Goal: Task Accomplishment & Management: Manage account settings

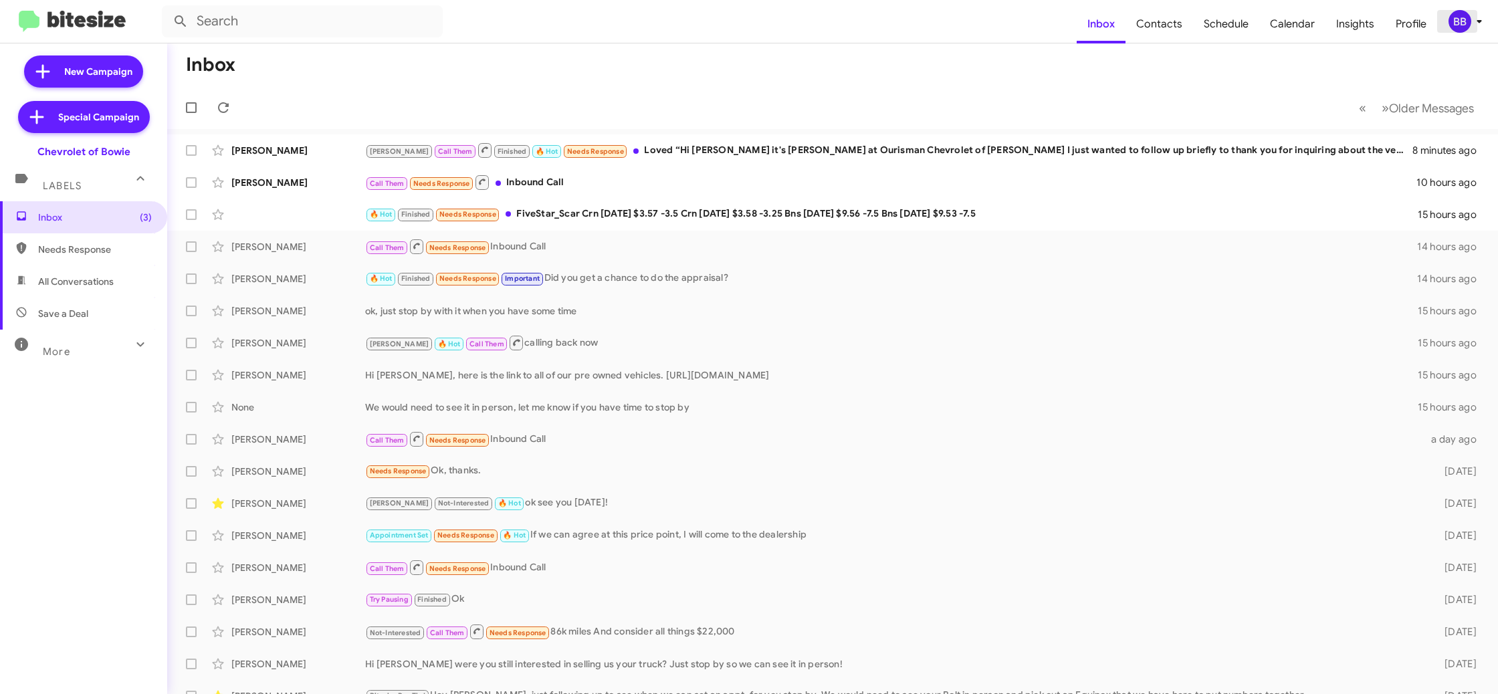
click at [1474, 17] on icon at bounding box center [1479, 21] width 16 height 16
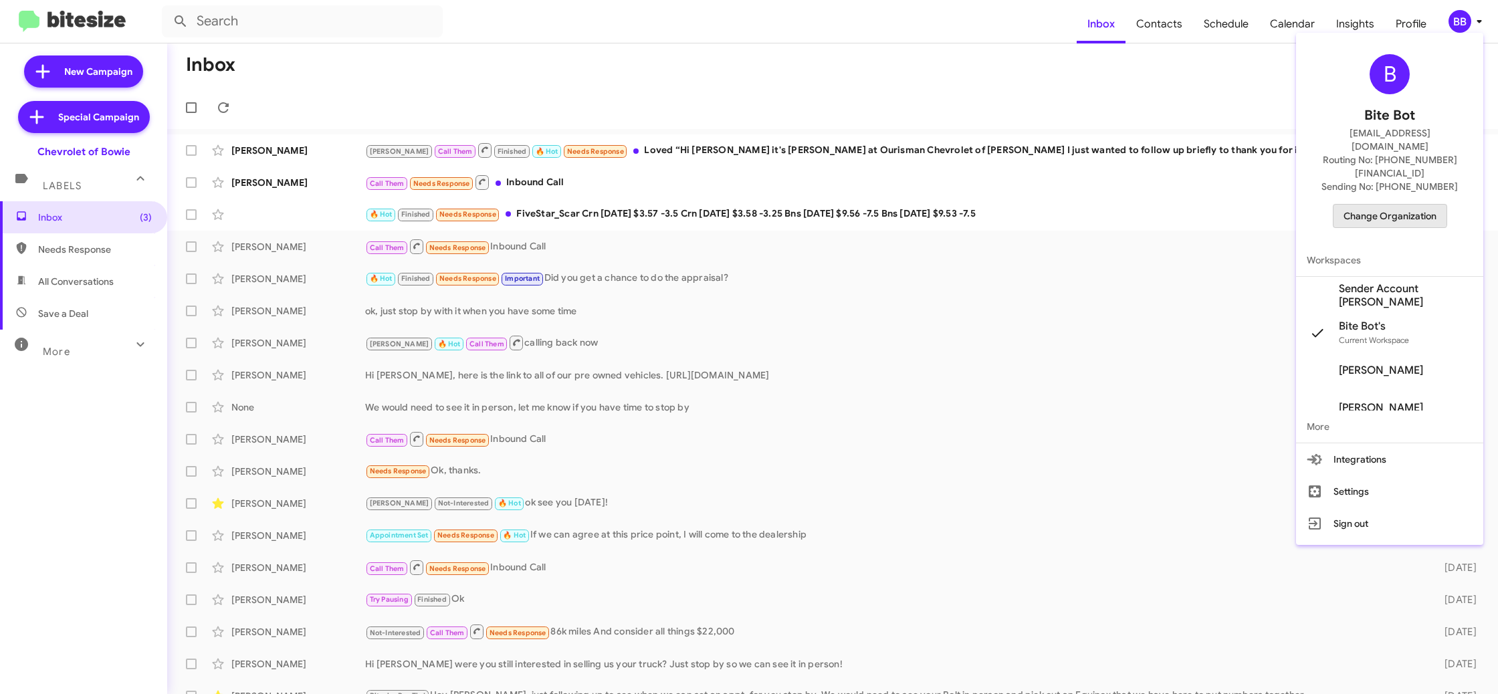
click at [1386, 204] on button "Change Organization" at bounding box center [1390, 216] width 114 height 24
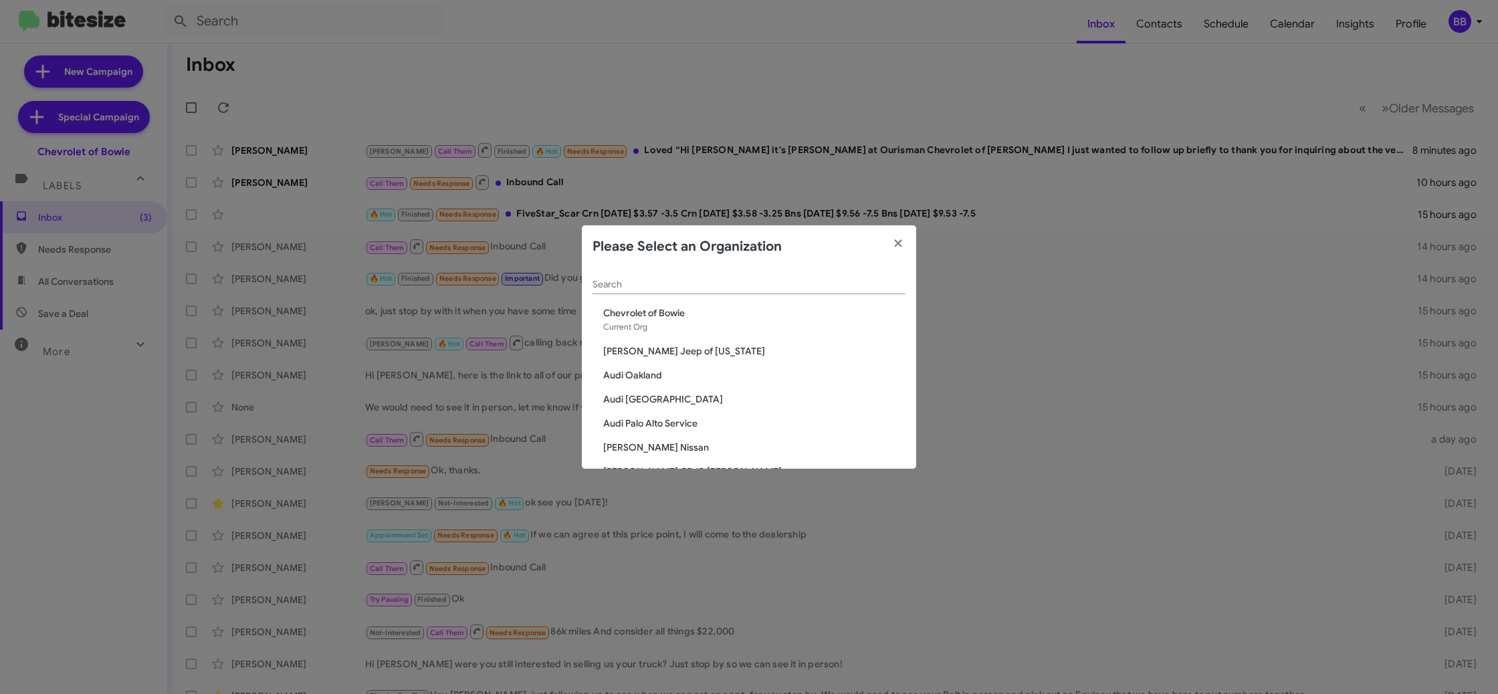
click at [692, 292] on div "Search" at bounding box center [749, 281] width 313 height 26
click at [693, 284] on input "Search" at bounding box center [749, 285] width 313 height 11
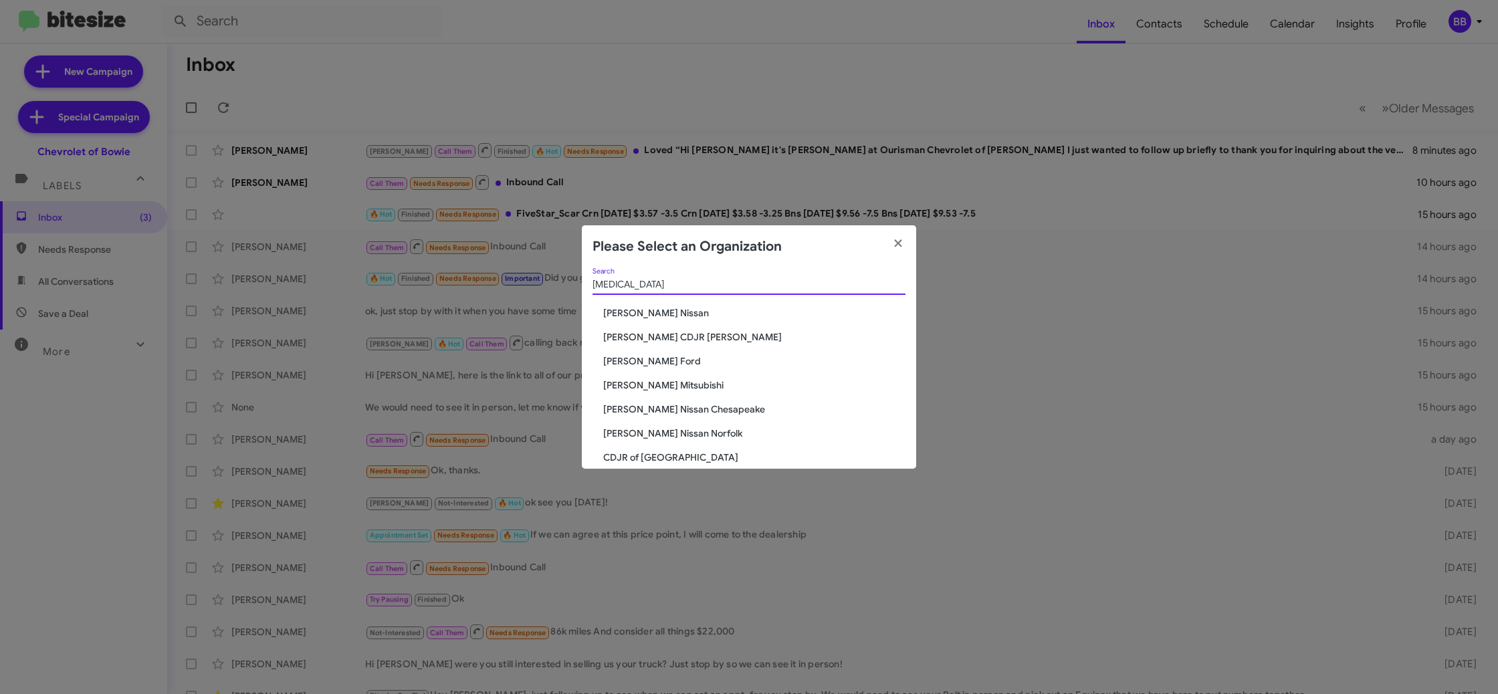
type input "bal"
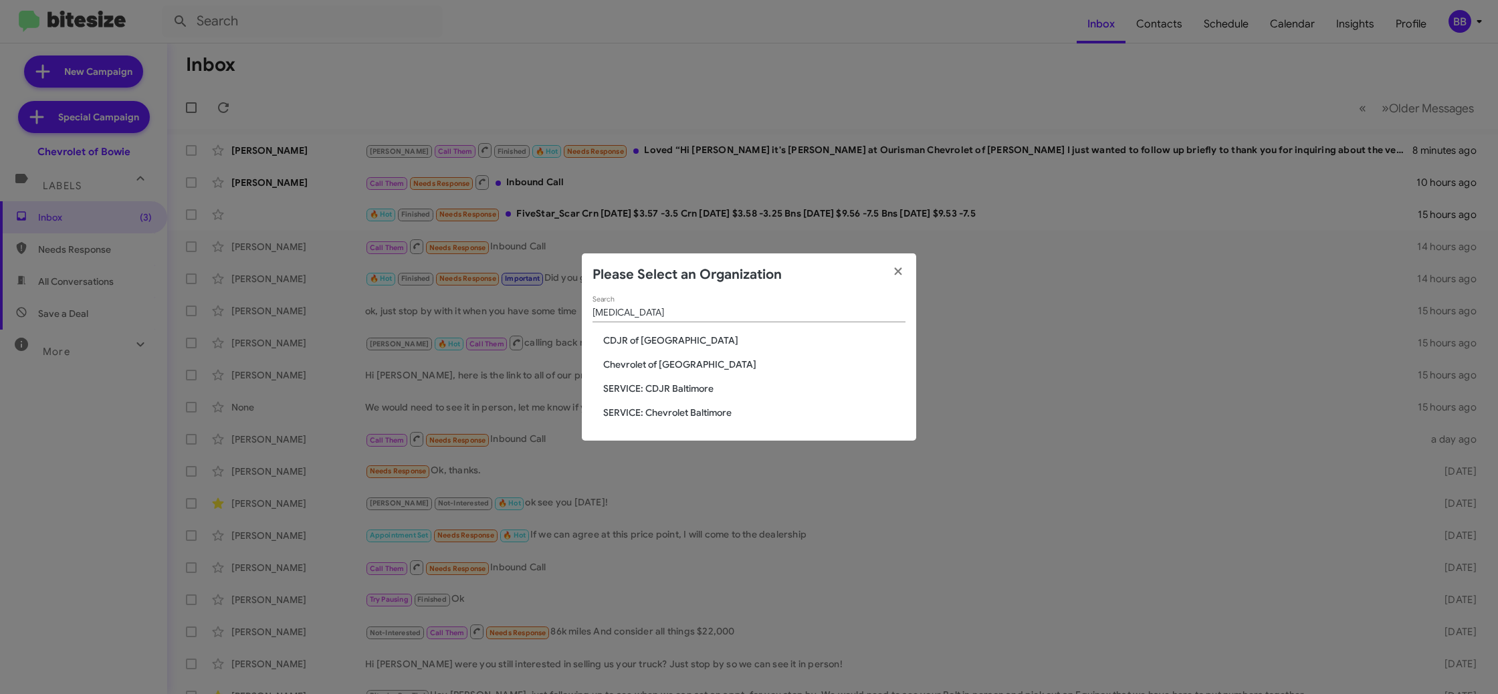
click at [668, 389] on span "SERVICE: CDJR Baltimore" at bounding box center [754, 388] width 302 height 13
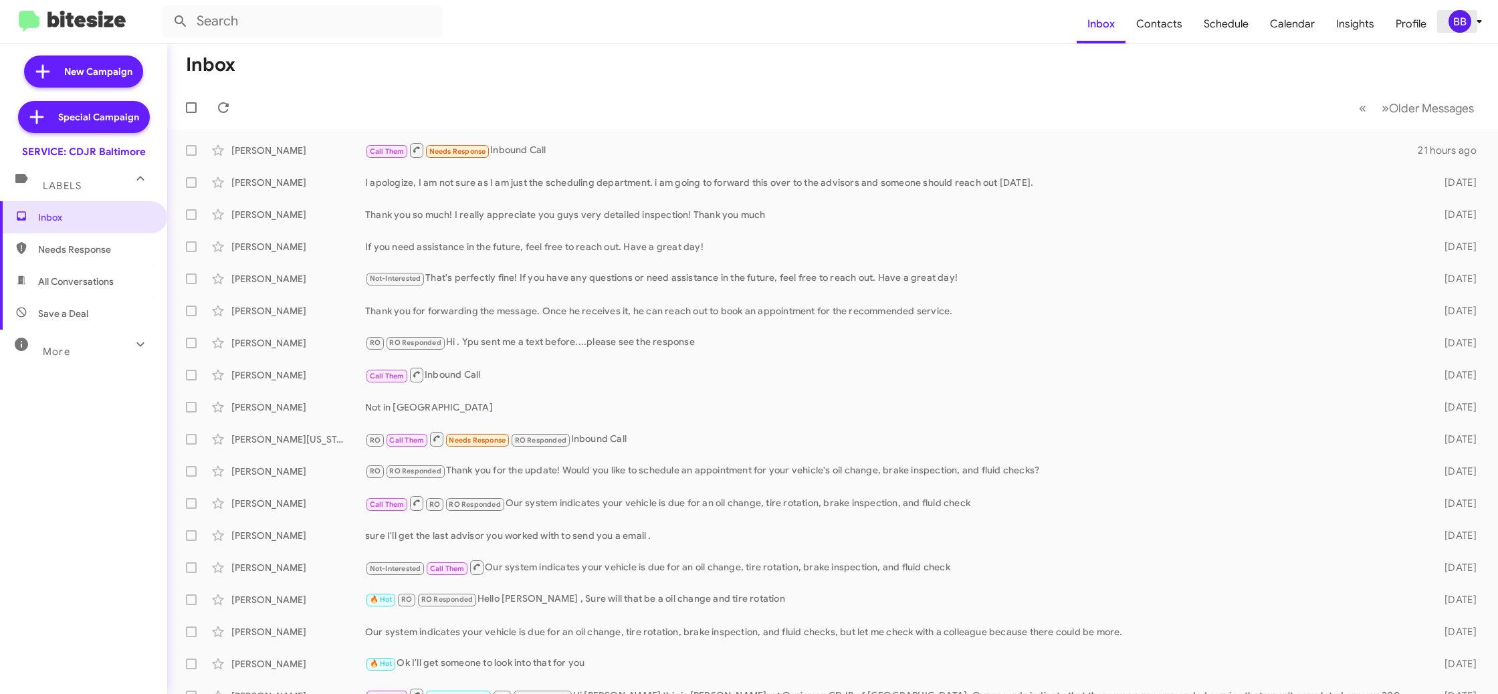
click at [1465, 14] on div "BB" at bounding box center [1460, 21] width 23 height 23
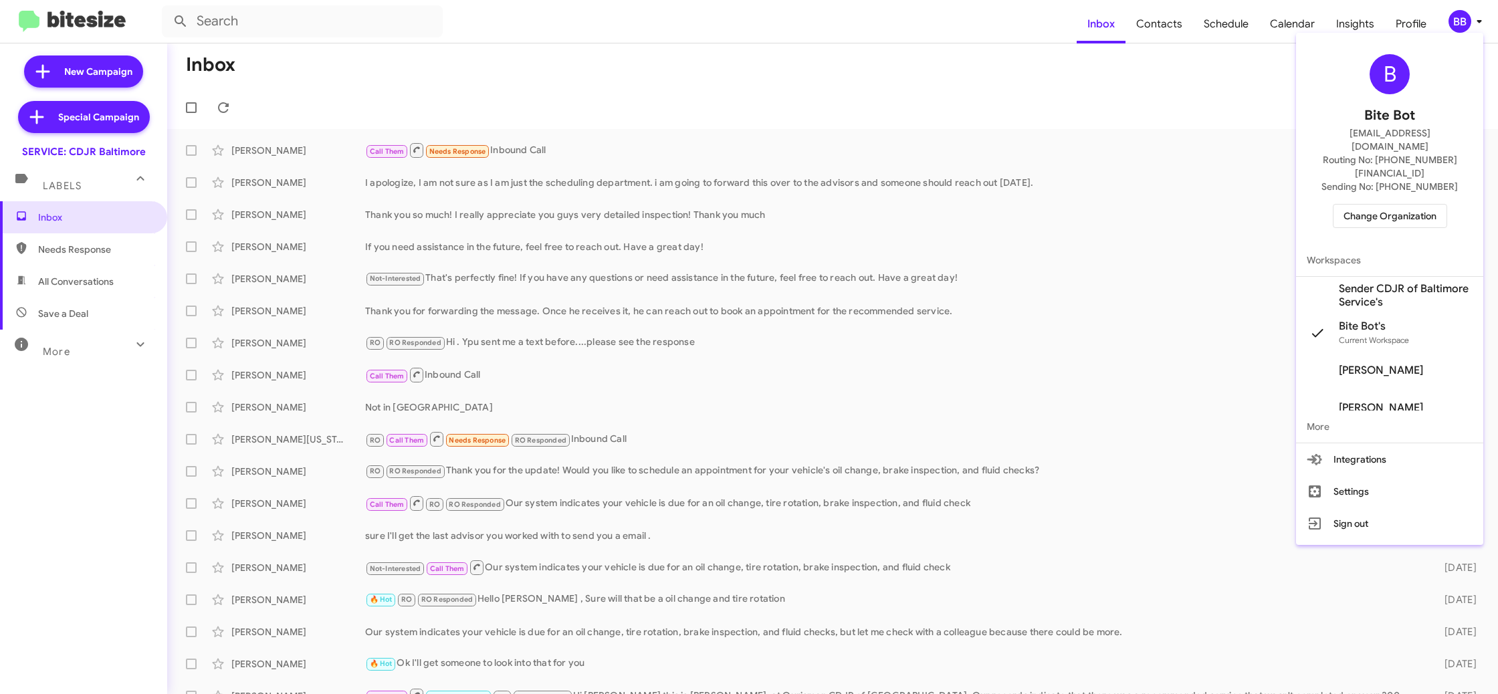
click at [1384, 282] on span "Sender CDJR of Baltimore Service's" at bounding box center [1406, 295] width 134 height 27
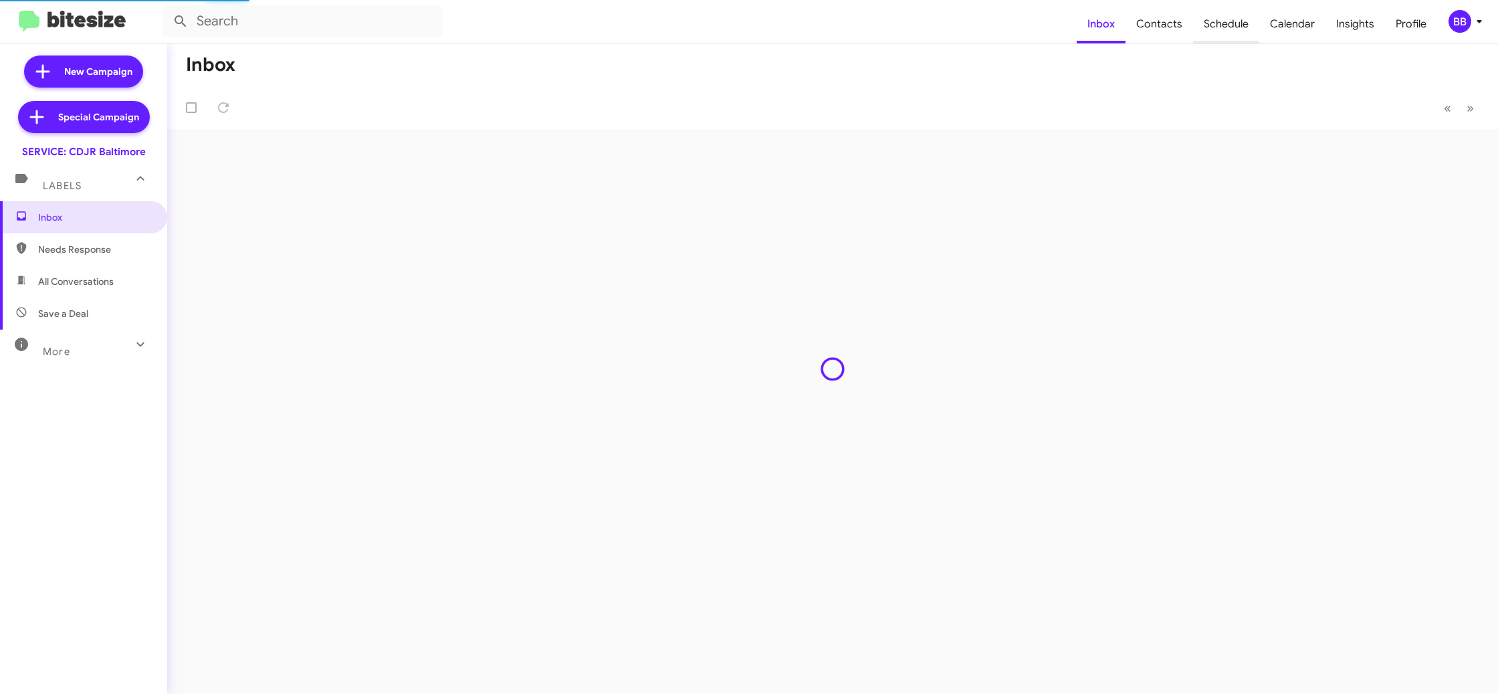
click at [1229, 25] on span "Schedule" at bounding box center [1226, 24] width 66 height 39
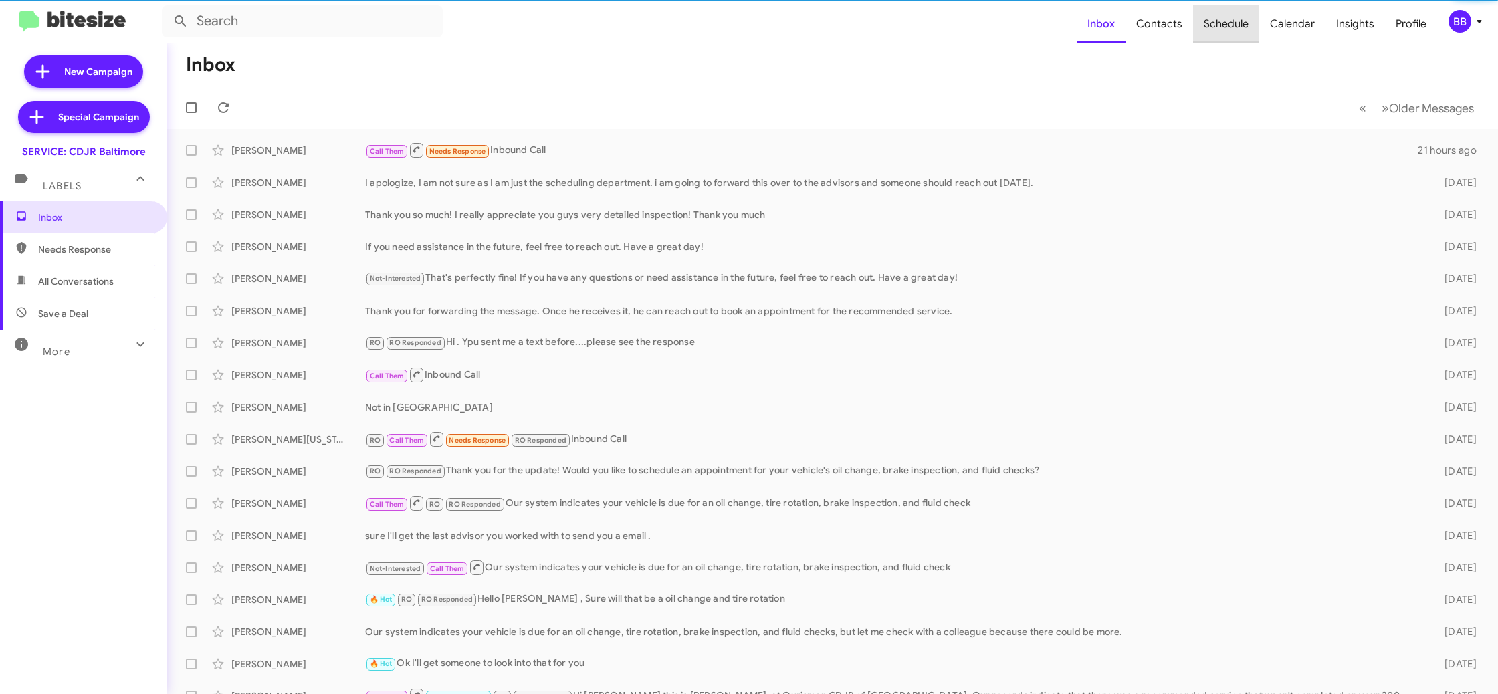
click at [1229, 25] on span "Schedule" at bounding box center [1226, 24] width 66 height 39
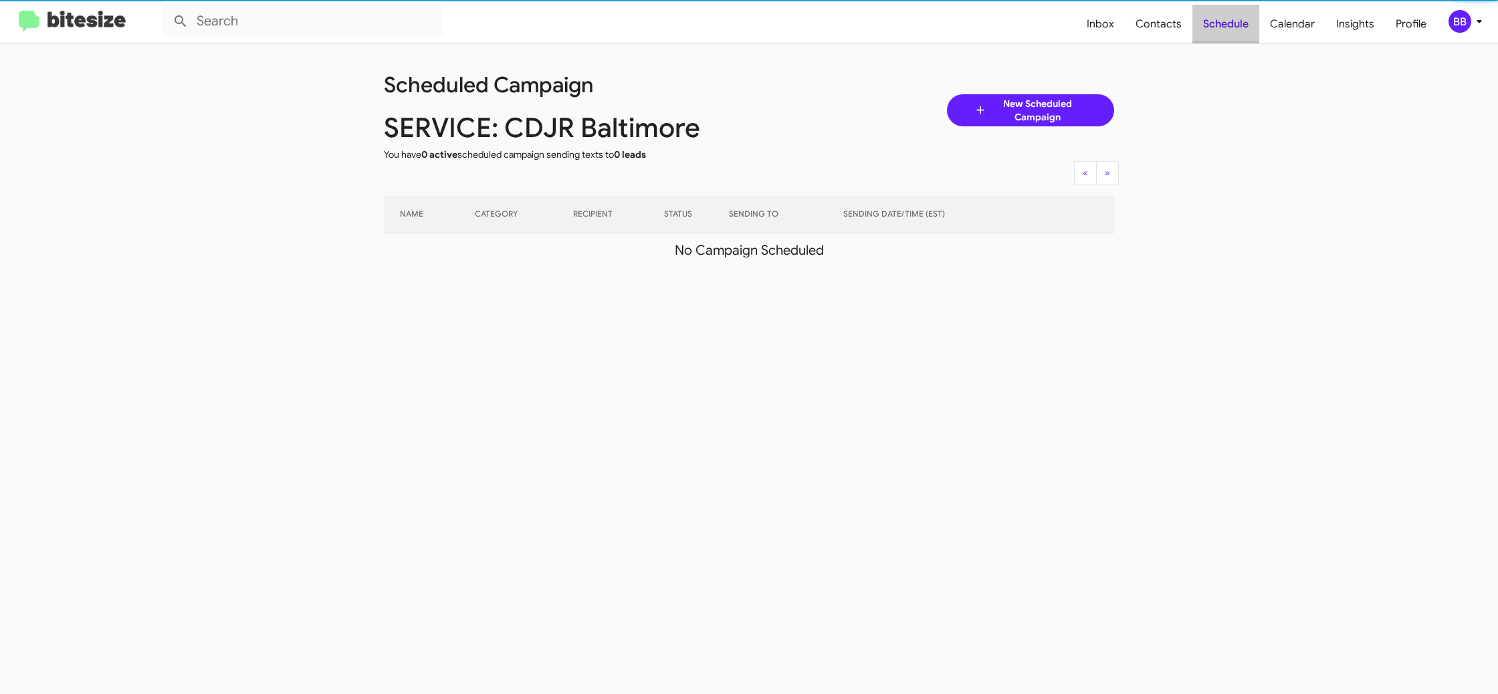
click at [1229, 25] on span "Schedule" at bounding box center [1225, 24] width 67 height 39
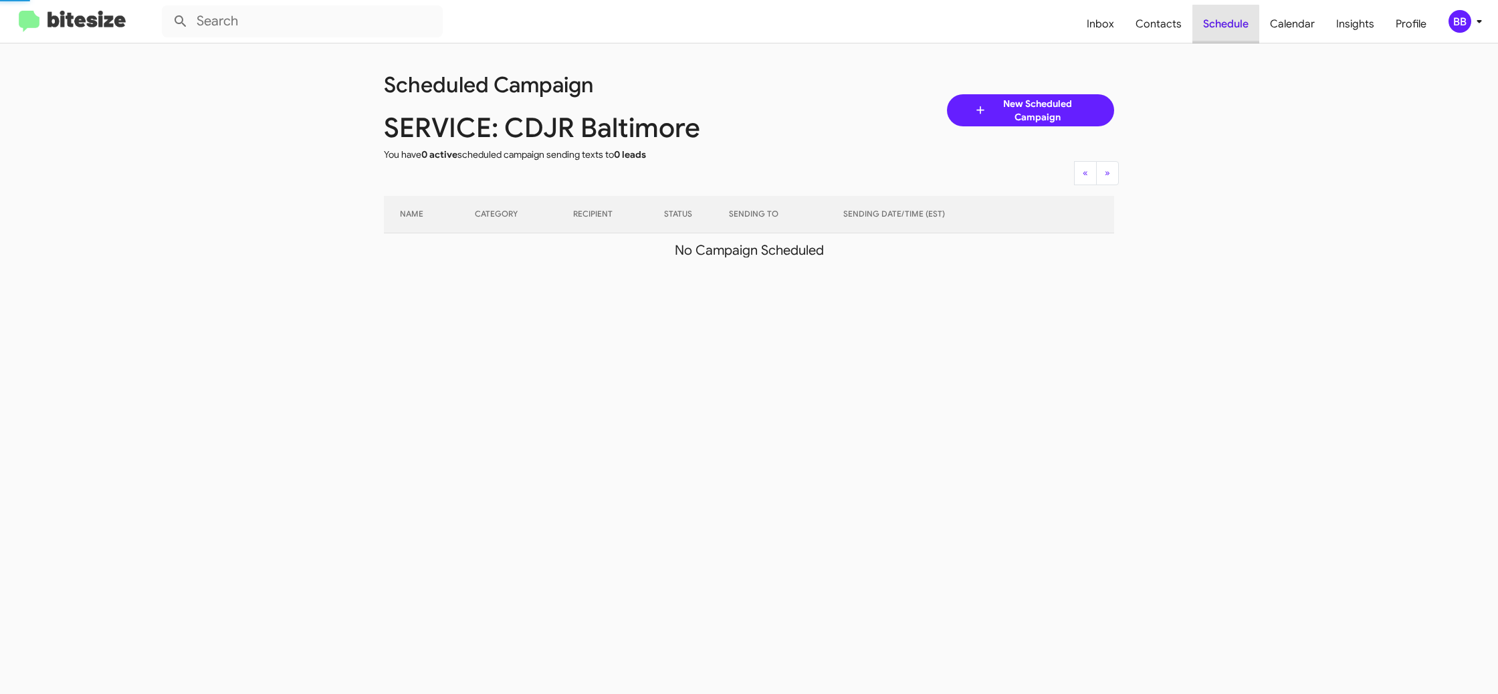
click at [1229, 25] on span "Schedule" at bounding box center [1225, 24] width 67 height 39
click at [1153, 25] on span "Contacts" at bounding box center [1159, 24] width 68 height 39
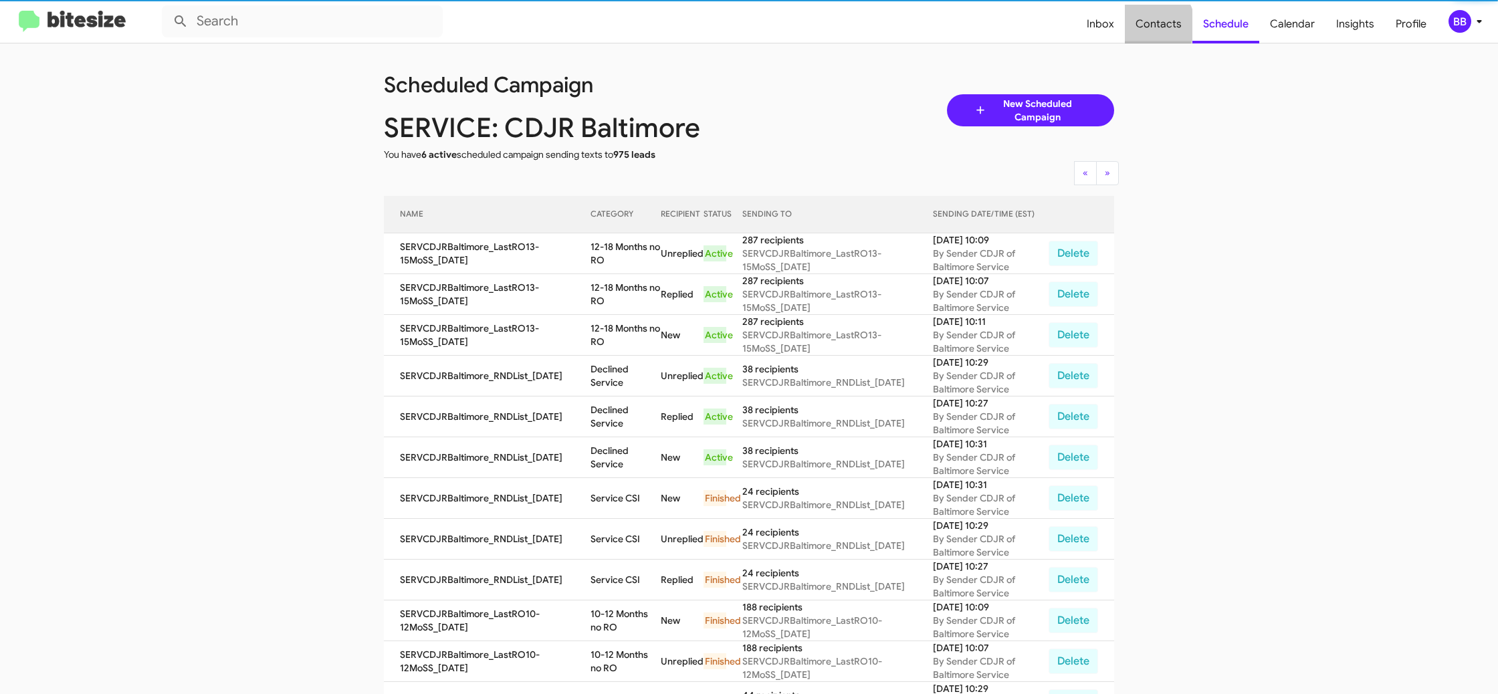
click at [1153, 25] on span "Contacts" at bounding box center [1159, 24] width 68 height 39
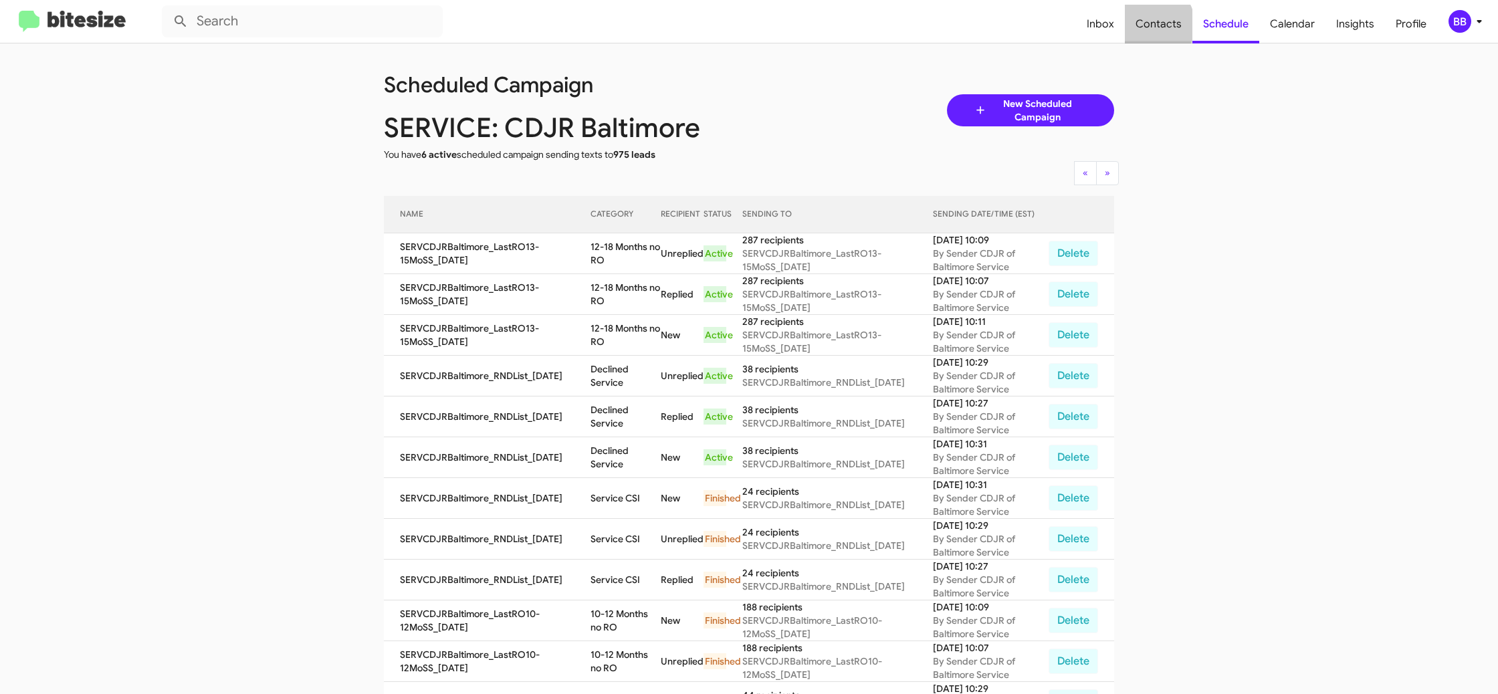
click at [1153, 25] on span "Contacts" at bounding box center [1159, 24] width 68 height 39
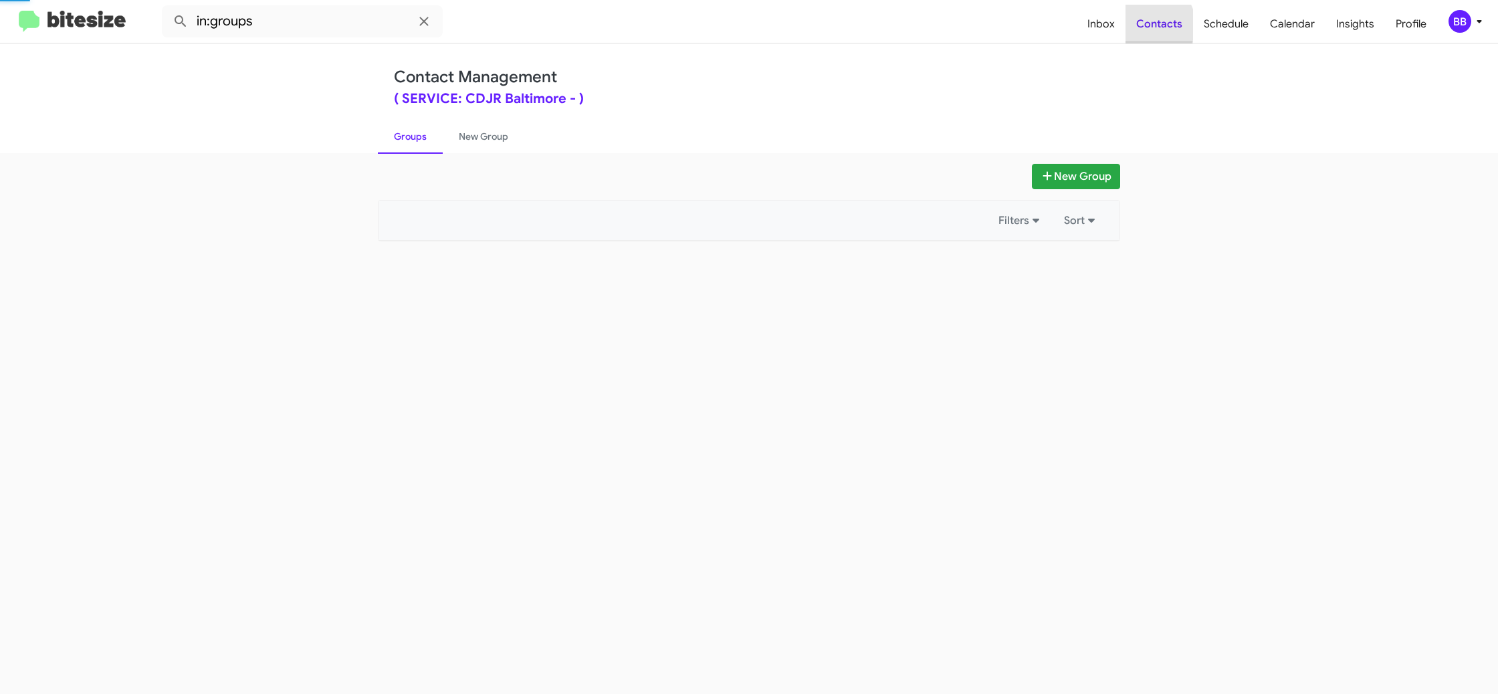
click at [1153, 25] on span "Contacts" at bounding box center [1160, 24] width 68 height 39
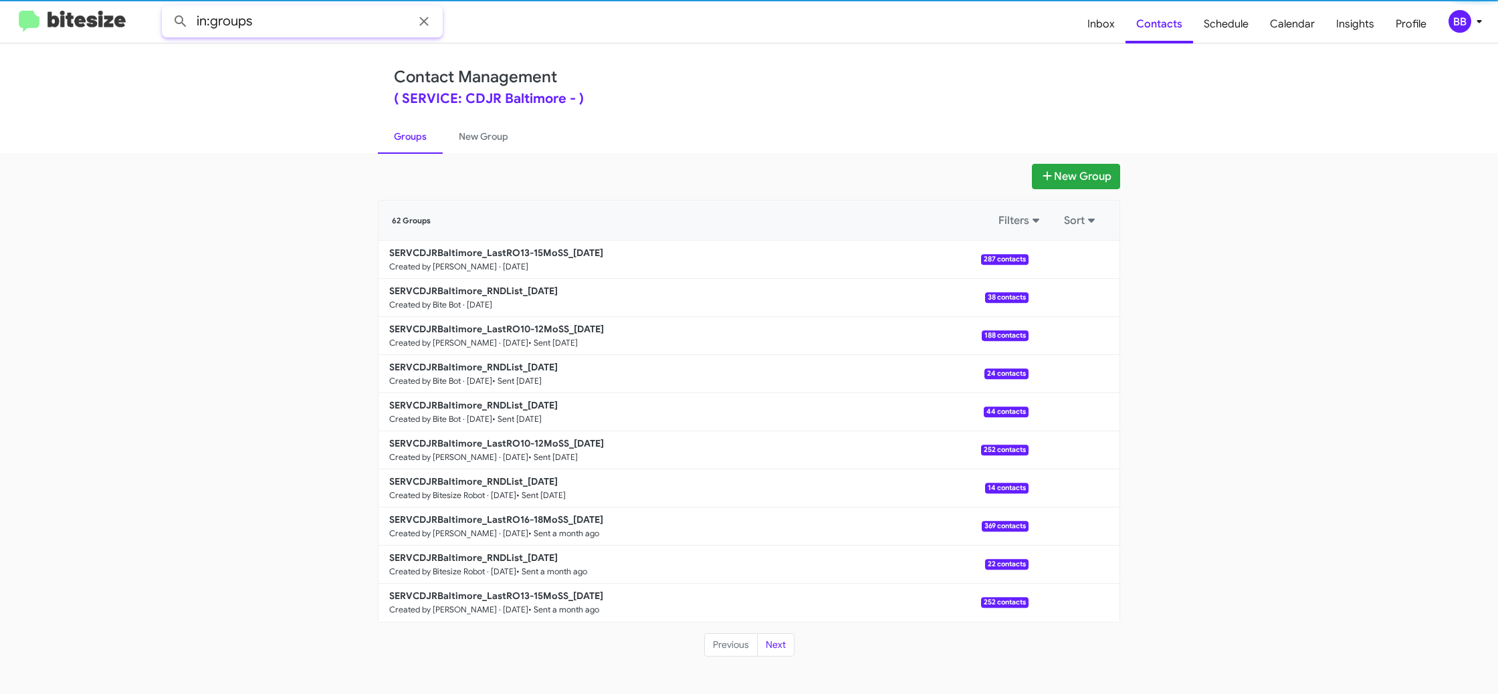
click at [300, 22] on input "in:groups" at bounding box center [302, 21] width 281 height 32
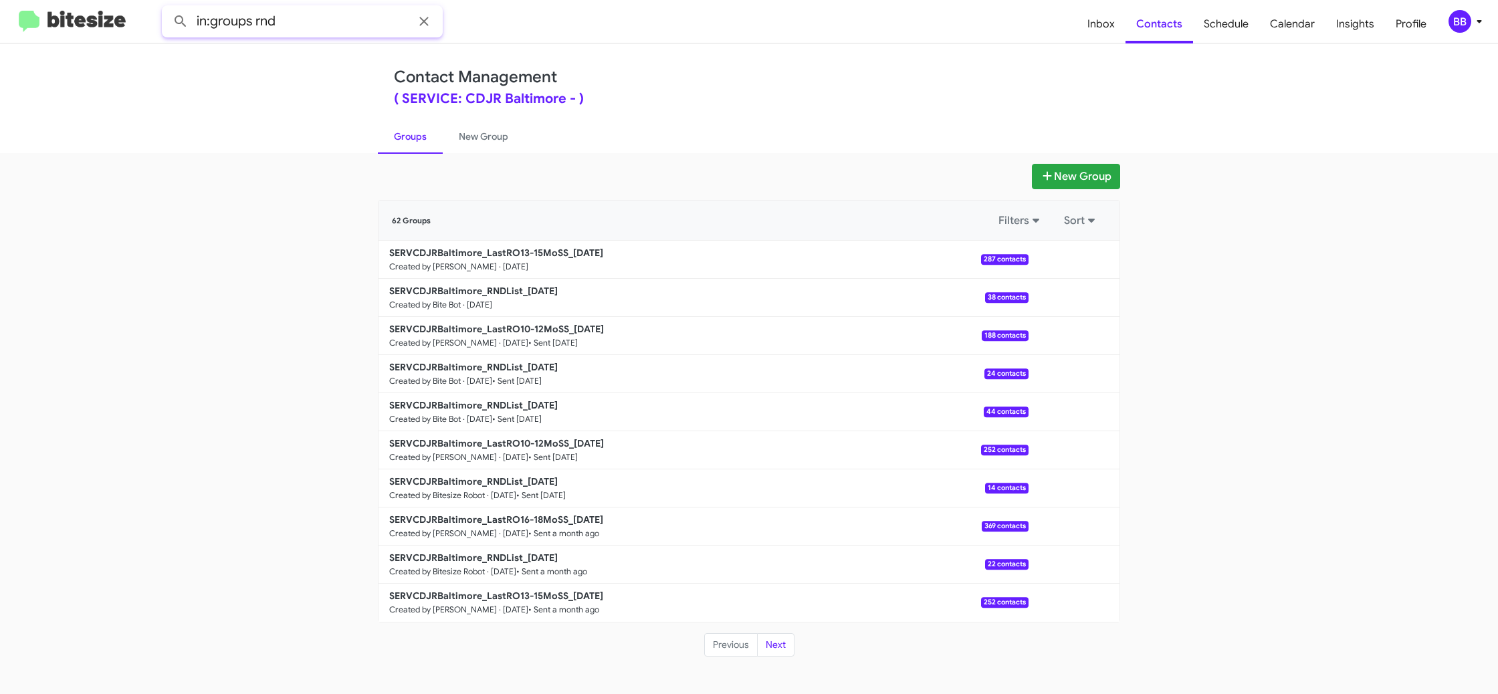
type input "in:groups rnd"
click at [167, 8] on button at bounding box center [180, 21] width 27 height 27
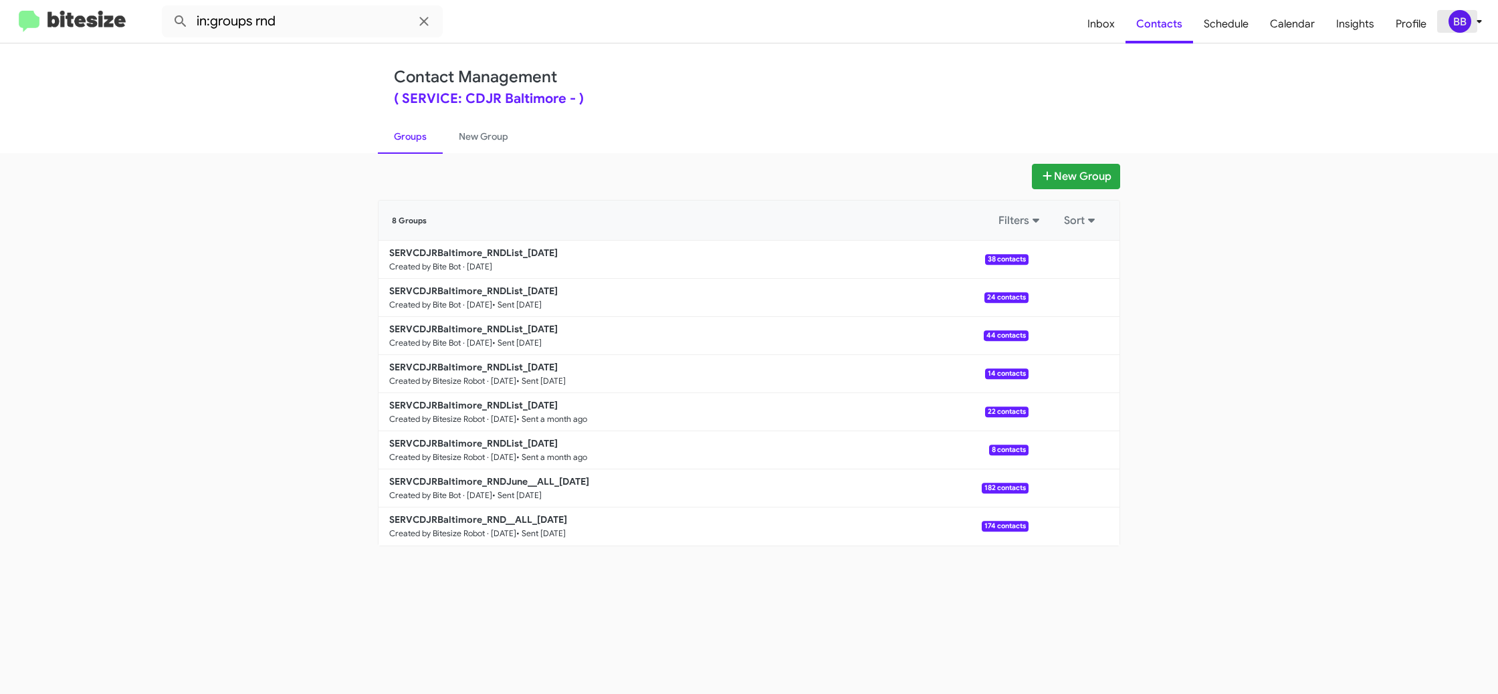
click at [1463, 13] on div "BB" at bounding box center [1460, 21] width 23 height 23
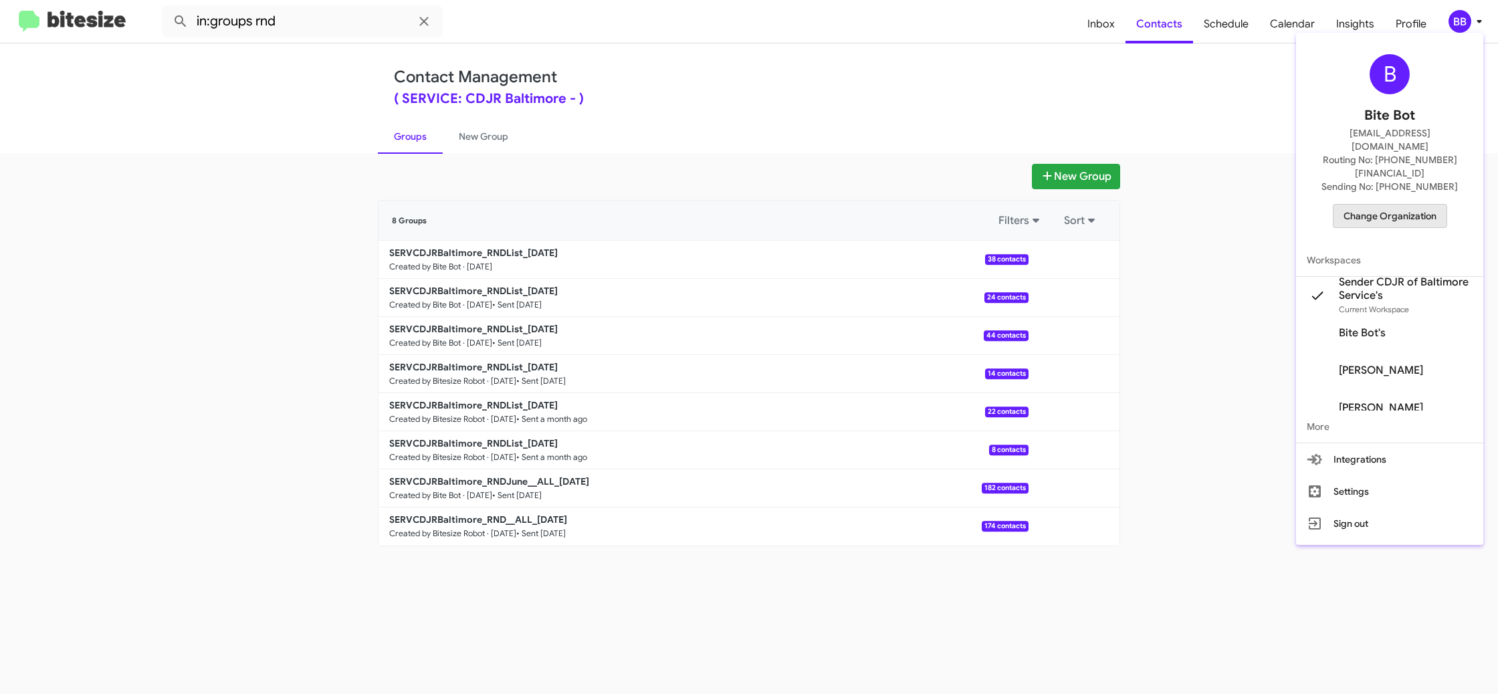
click at [1382, 205] on span "Change Organization" at bounding box center [1390, 216] width 93 height 23
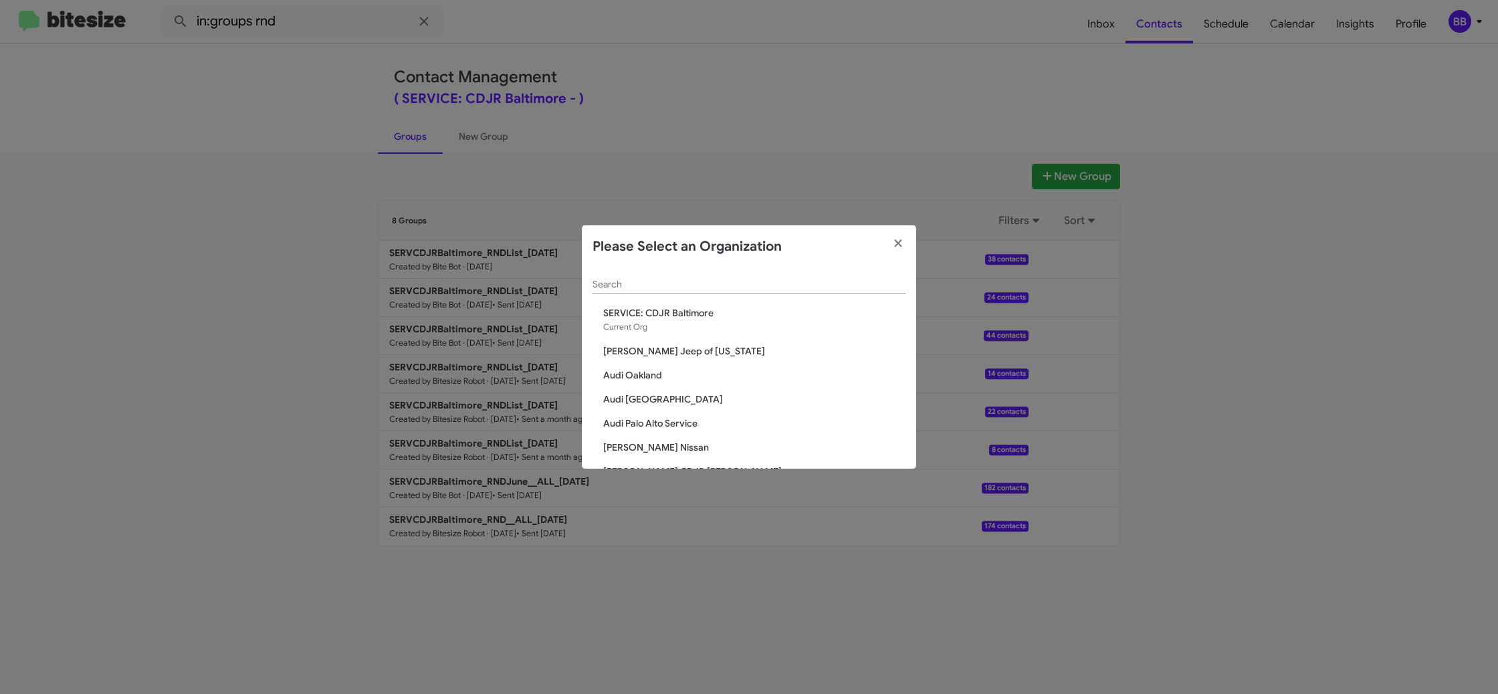
click at [605, 280] on input "Search" at bounding box center [749, 285] width 313 height 11
type input "a"
click at [754, 278] on div "Search" at bounding box center [749, 281] width 313 height 26
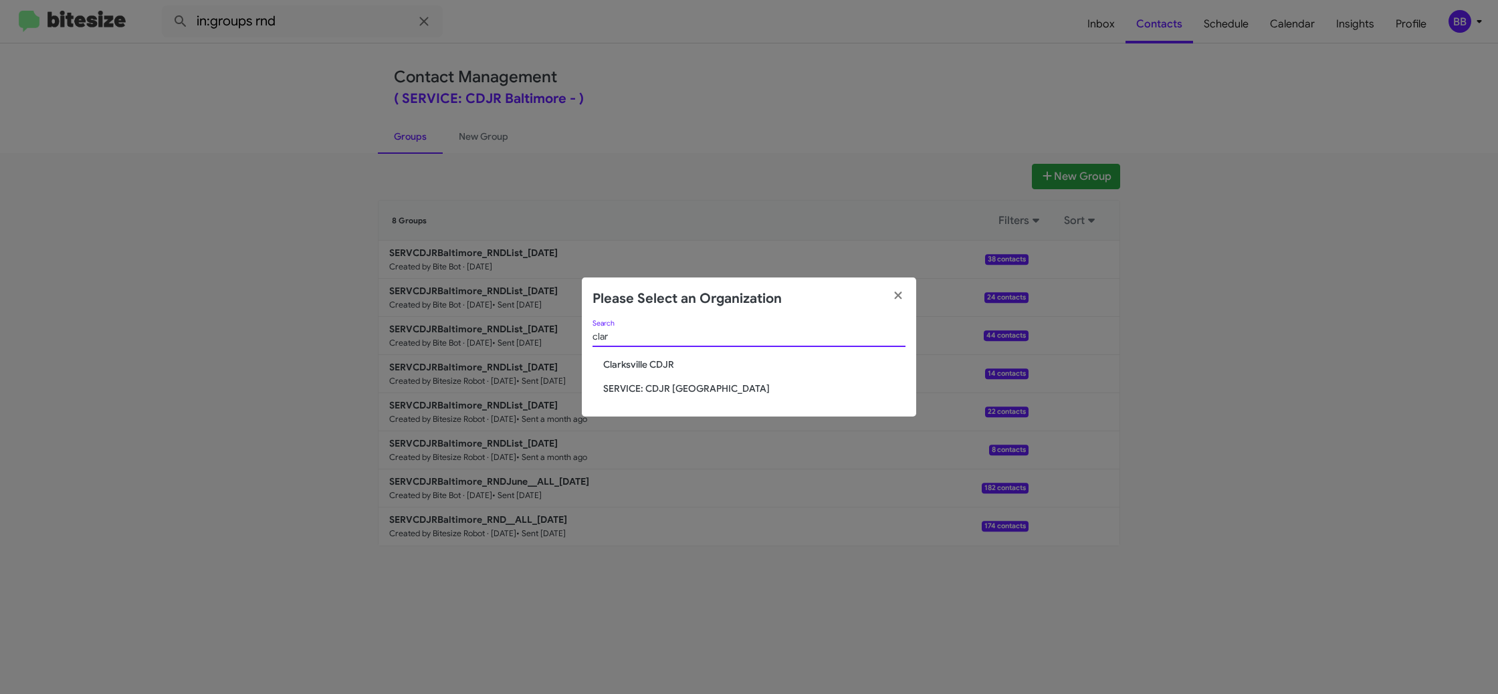
type input "clar"
click at [696, 387] on span "SERVICE: CDJR [GEOGRAPHIC_DATA]" at bounding box center [754, 388] width 302 height 13
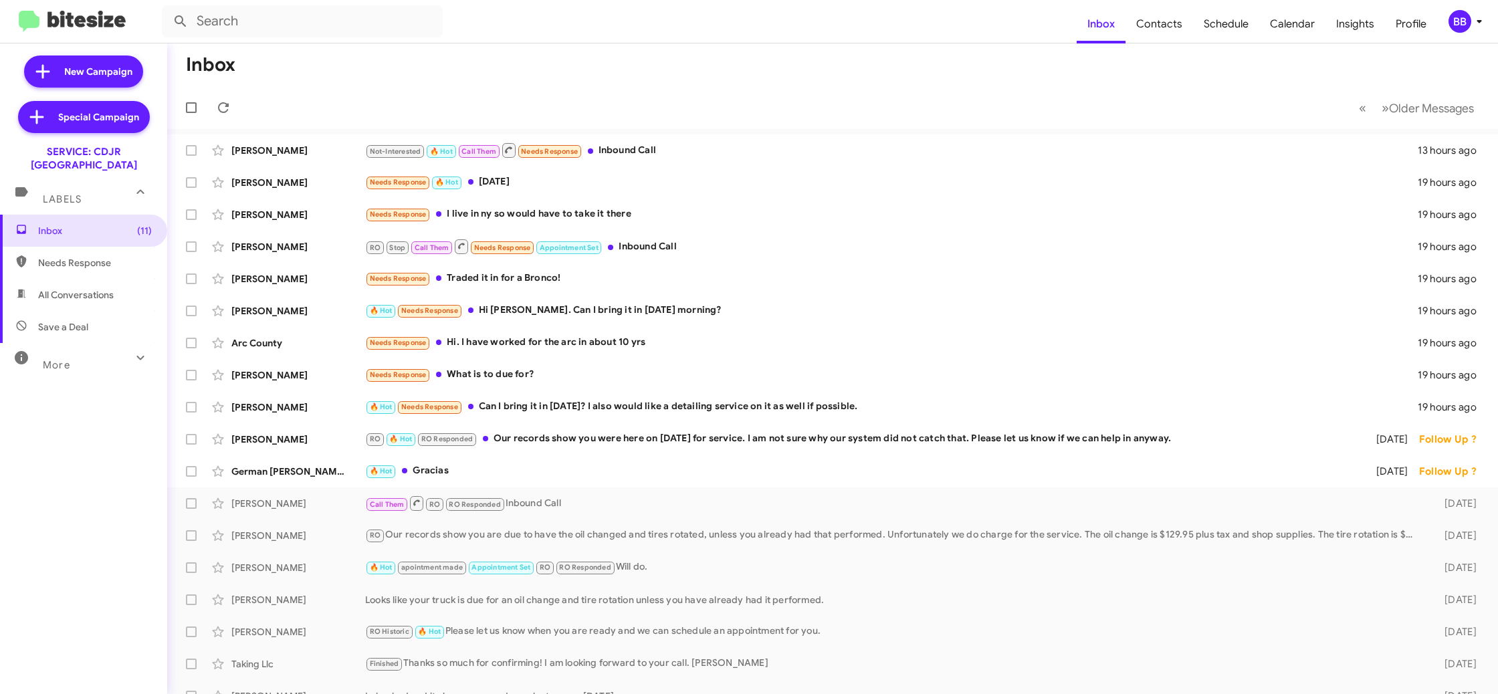
click at [1457, 23] on div "BB" at bounding box center [1460, 21] width 23 height 23
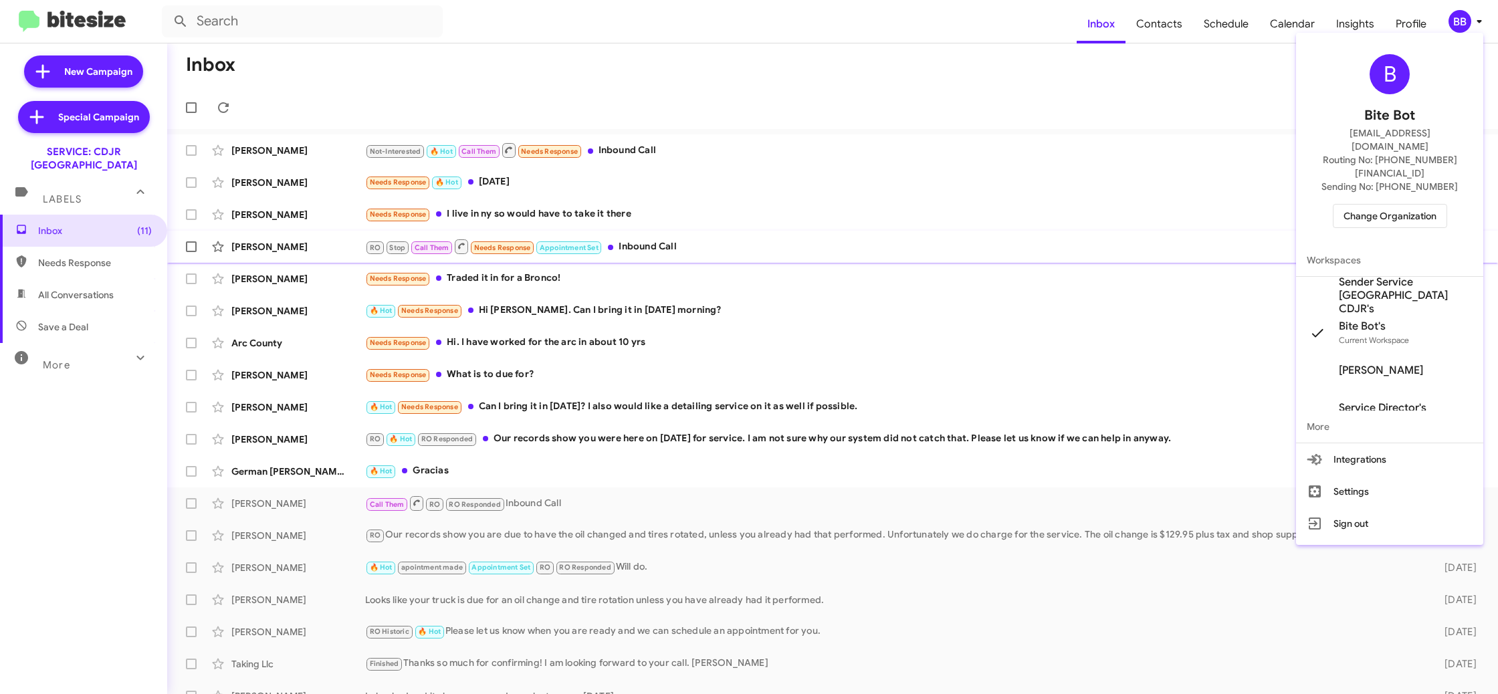
click at [1389, 276] on span "Sender Service [GEOGRAPHIC_DATA] CDJR's" at bounding box center [1406, 296] width 134 height 40
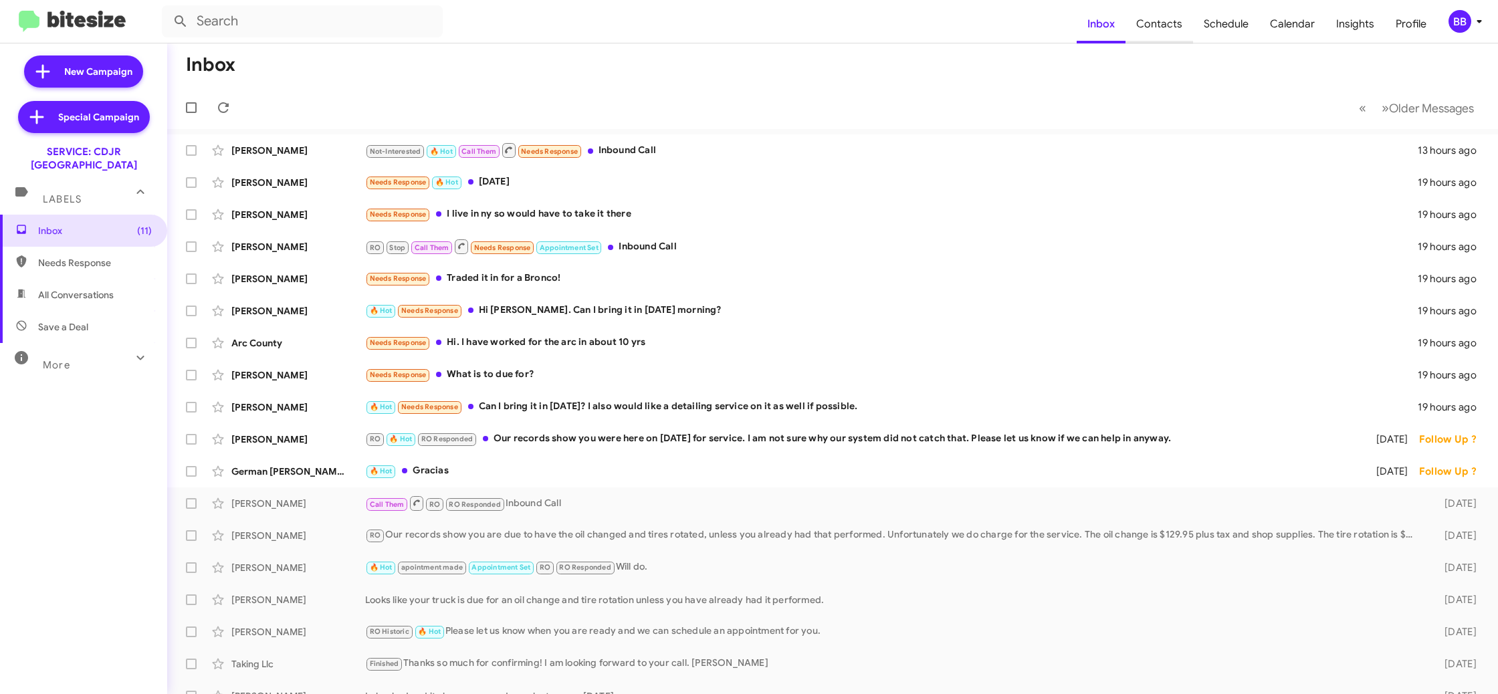
click at [1172, 37] on span "Contacts" at bounding box center [1160, 24] width 68 height 39
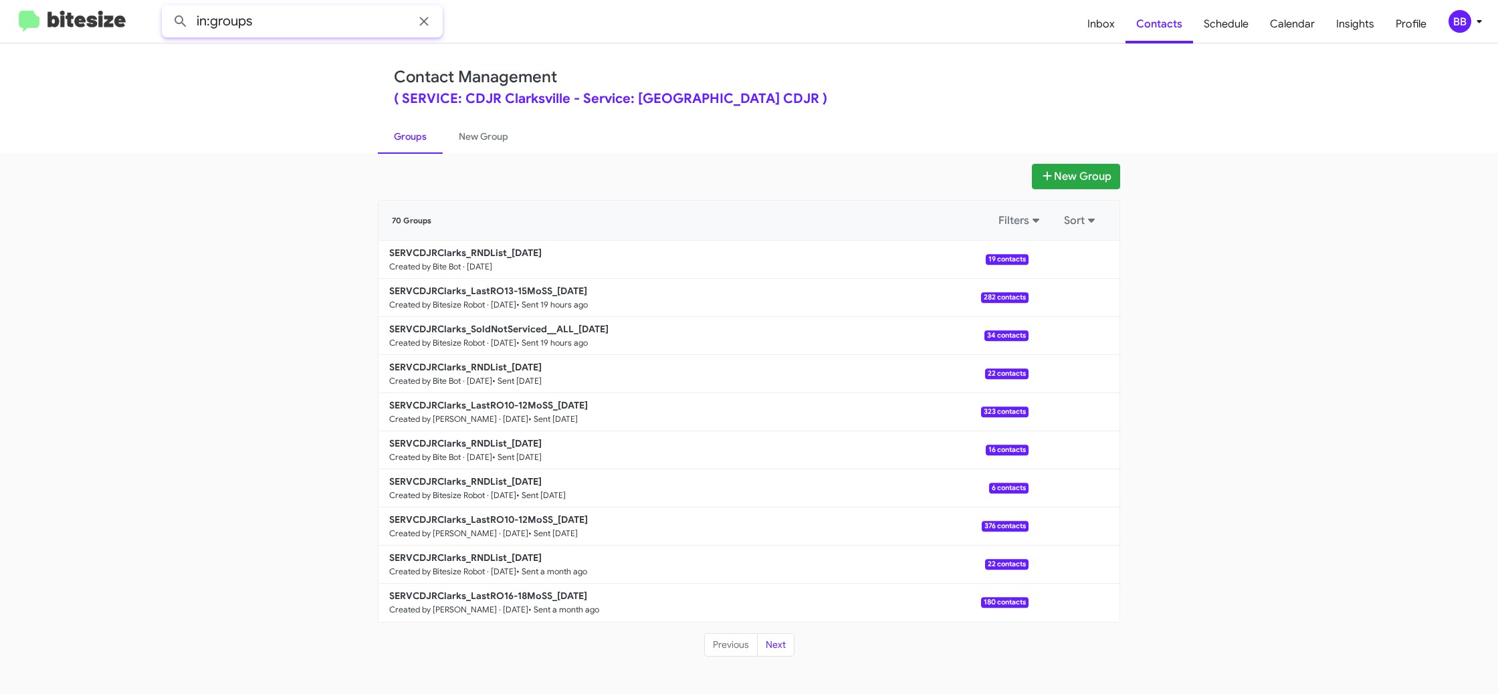
click at [274, 15] on input "in:groups" at bounding box center [302, 21] width 281 height 32
type input "in:groups rnd"
click at [167, 8] on button at bounding box center [180, 21] width 27 height 27
click at [1457, 25] on div "BB" at bounding box center [1460, 21] width 23 height 23
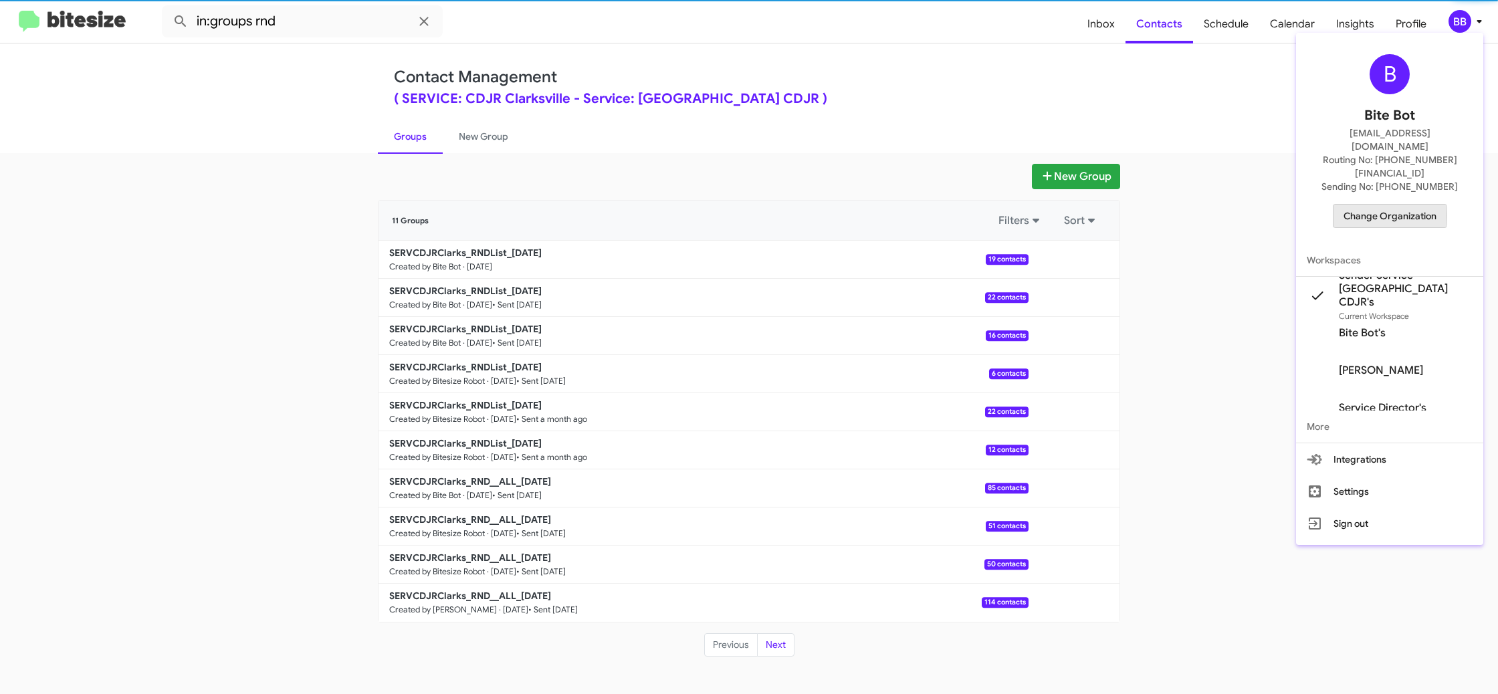
click at [1362, 205] on span "Change Organization" at bounding box center [1390, 216] width 93 height 23
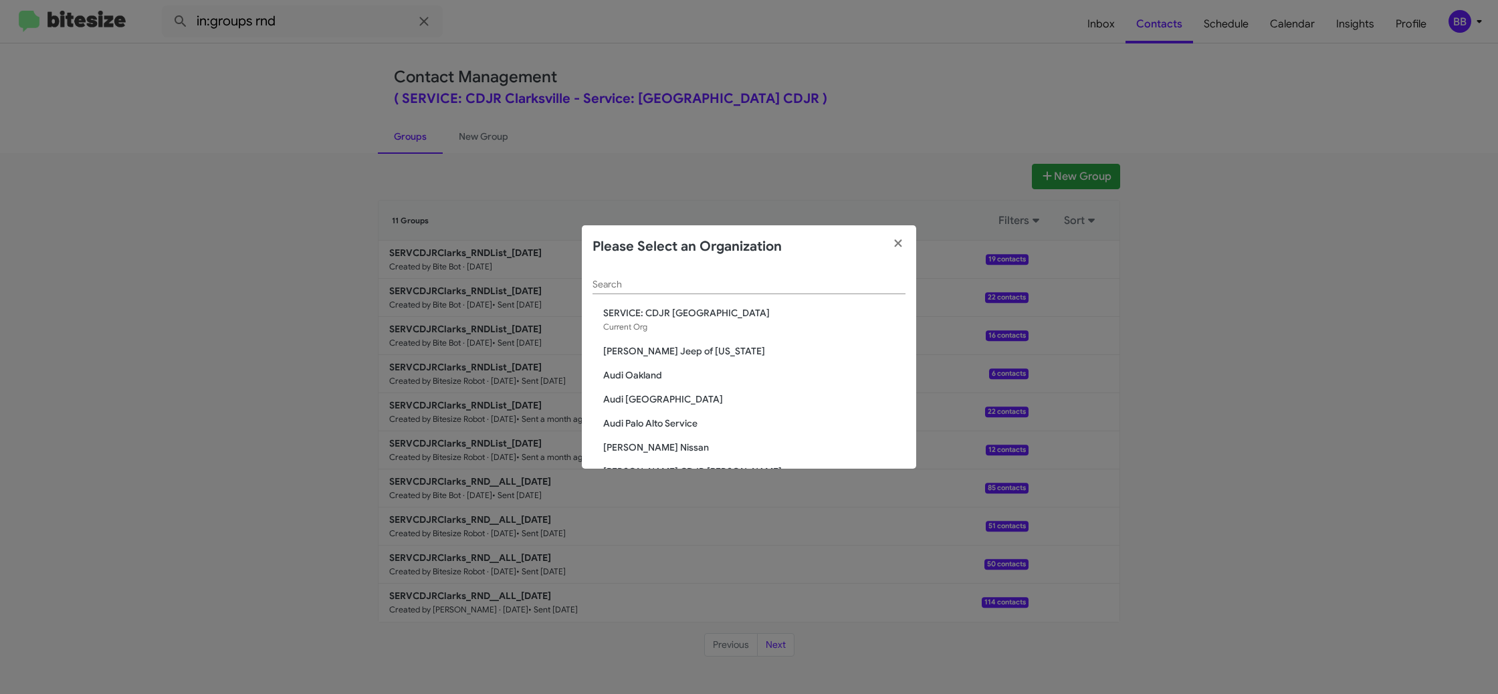
click at [611, 290] on input "Search" at bounding box center [749, 285] width 313 height 11
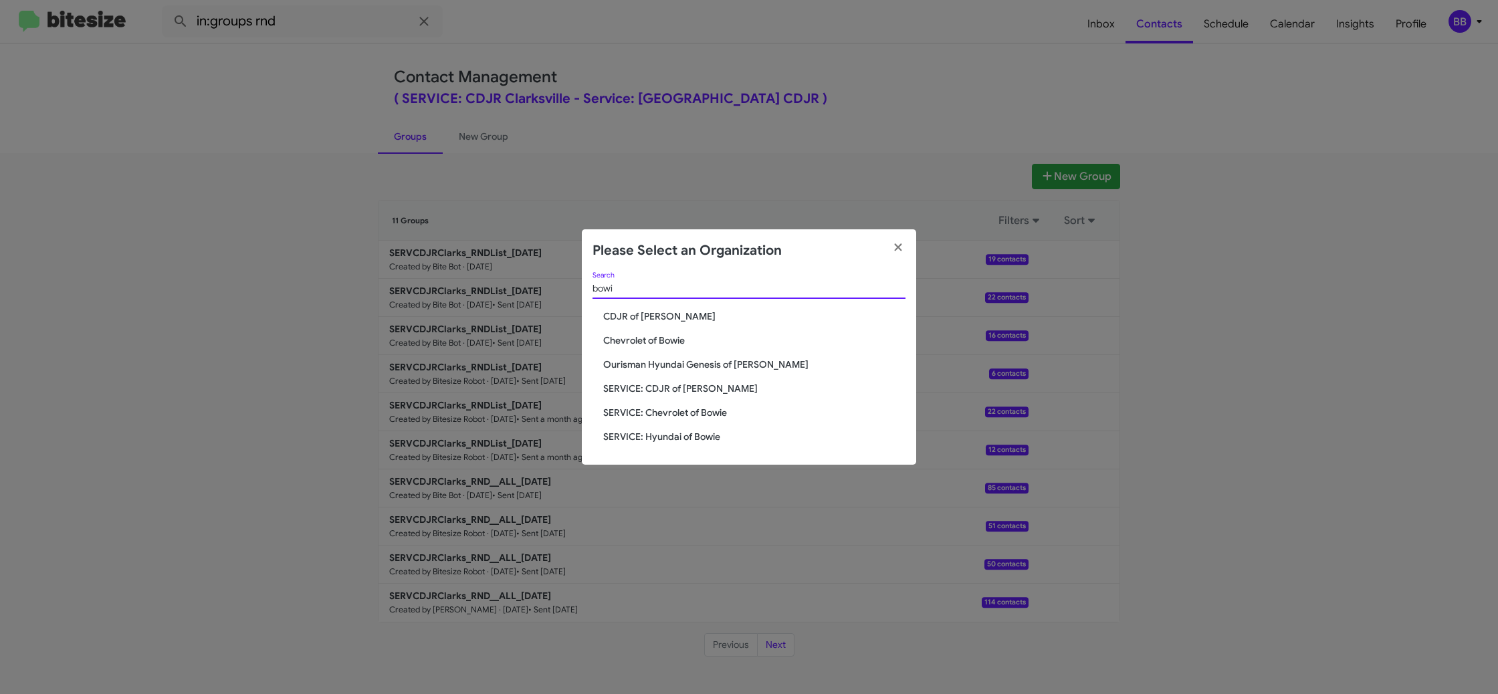
type input "bowi"
click at [677, 388] on span "SERVICE: CDJR of [PERSON_NAME]" at bounding box center [754, 388] width 302 height 13
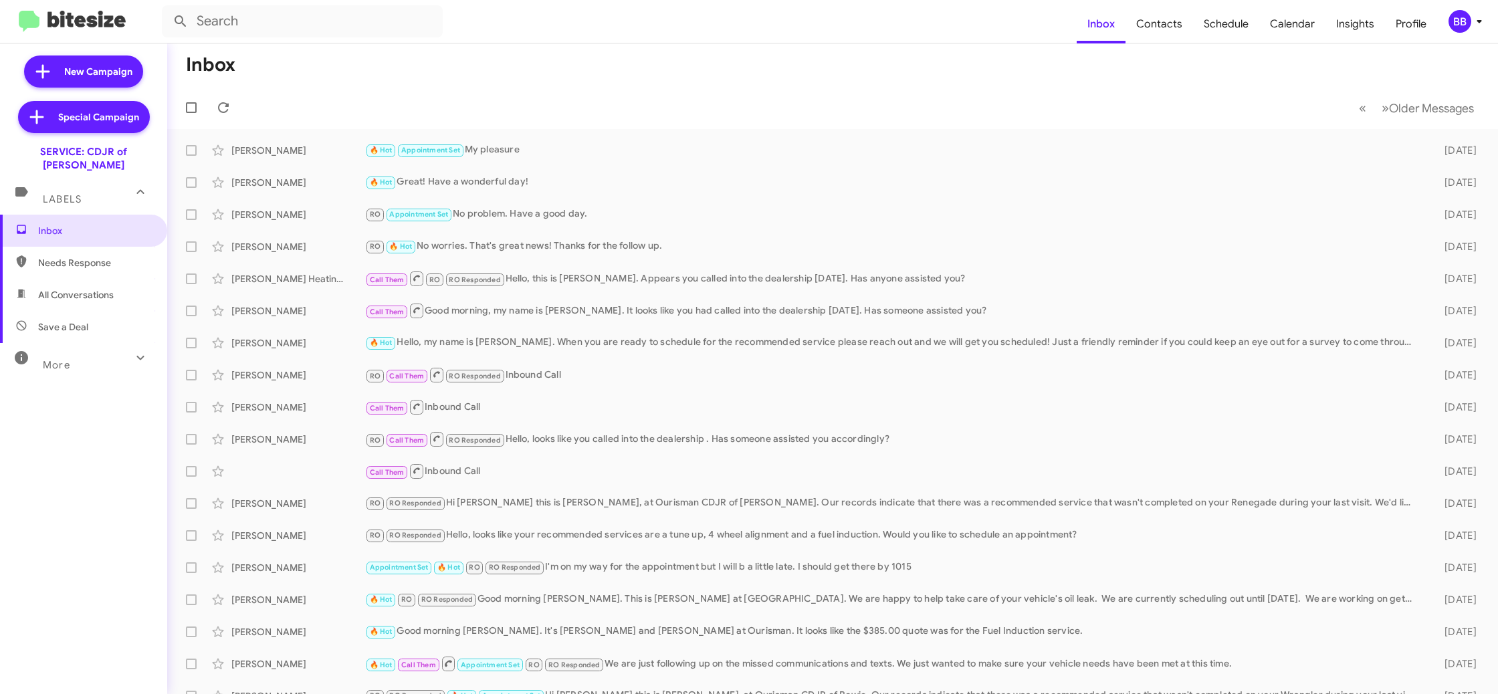
click at [1472, 18] on icon at bounding box center [1479, 21] width 16 height 16
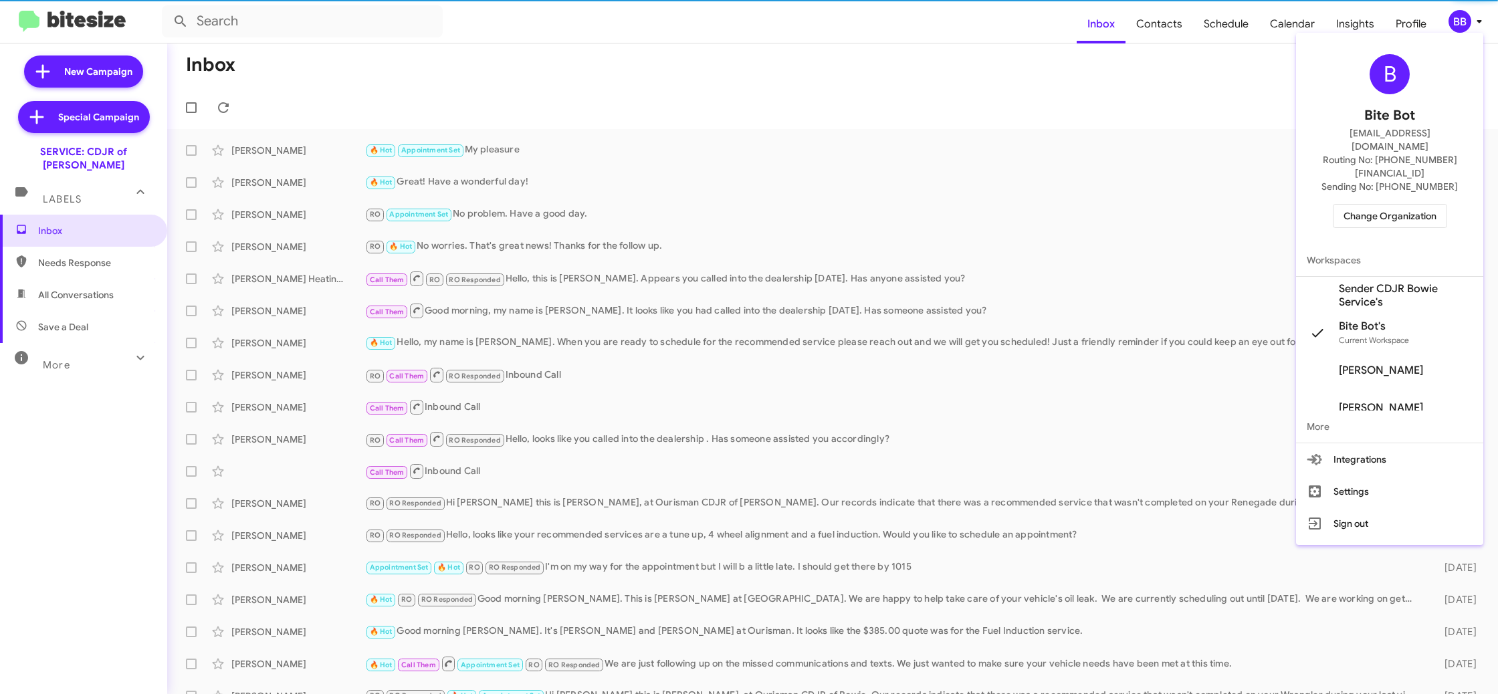
click at [1379, 282] on span "Sender CDJR Bowie Service's" at bounding box center [1406, 295] width 134 height 27
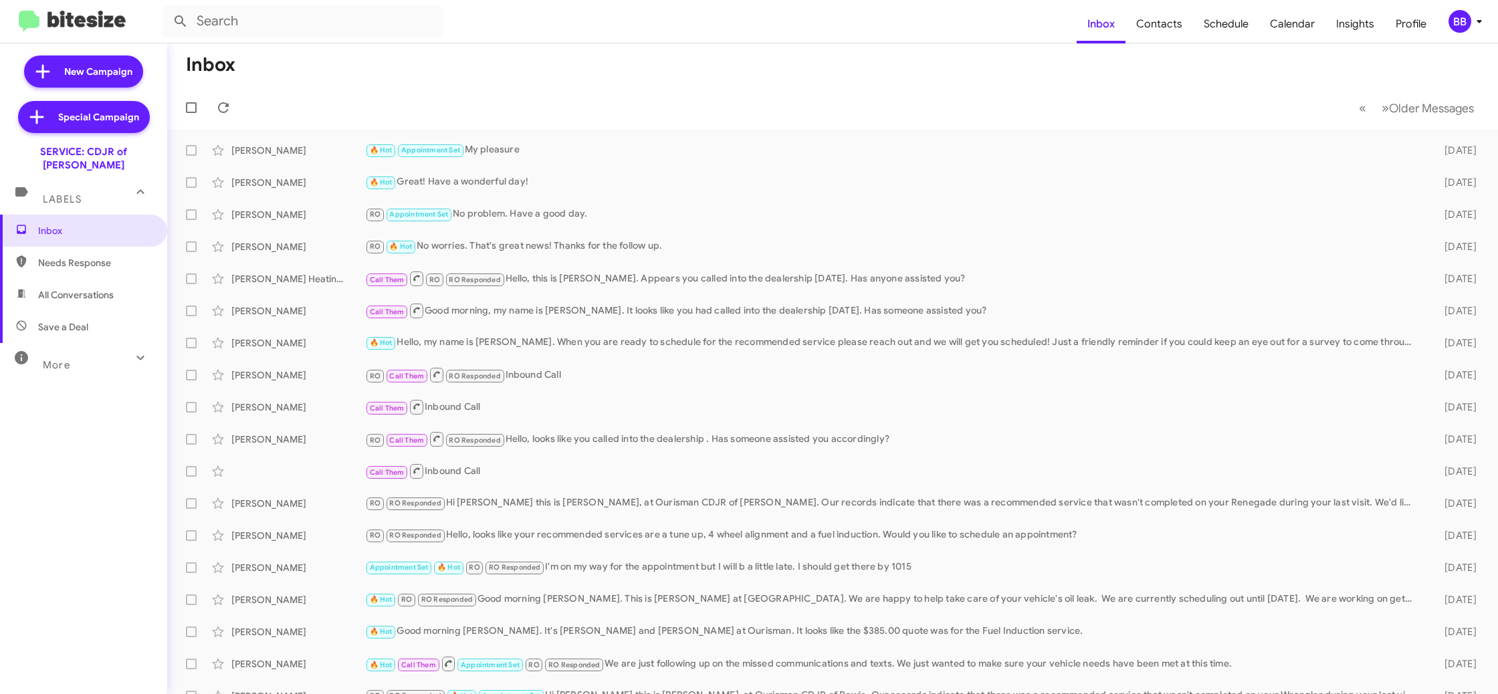
click at [1465, 19] on div "BB" at bounding box center [1460, 21] width 23 height 23
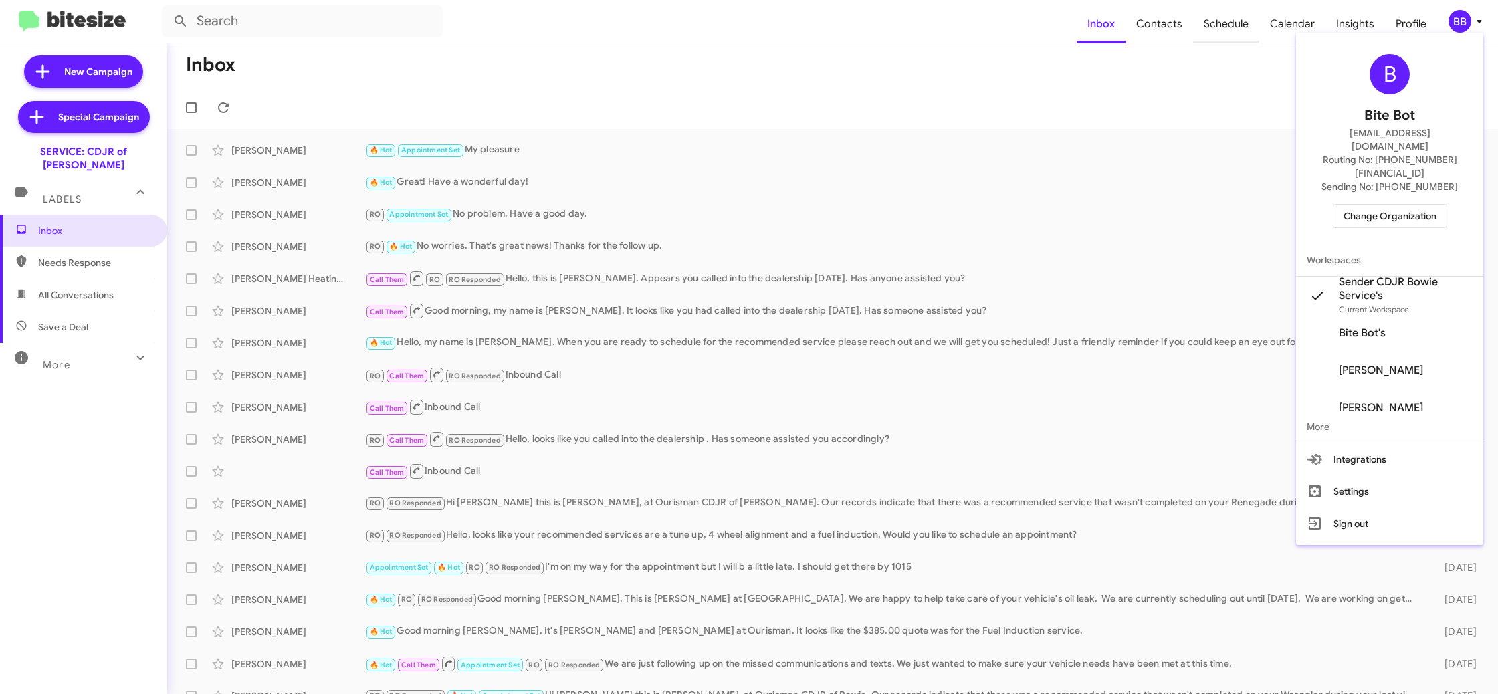
drag, startPoint x: 1221, startPoint y: 36, endPoint x: 1231, endPoint y: 33, distance: 9.7
click at [1226, 35] on div at bounding box center [749, 347] width 1498 height 694
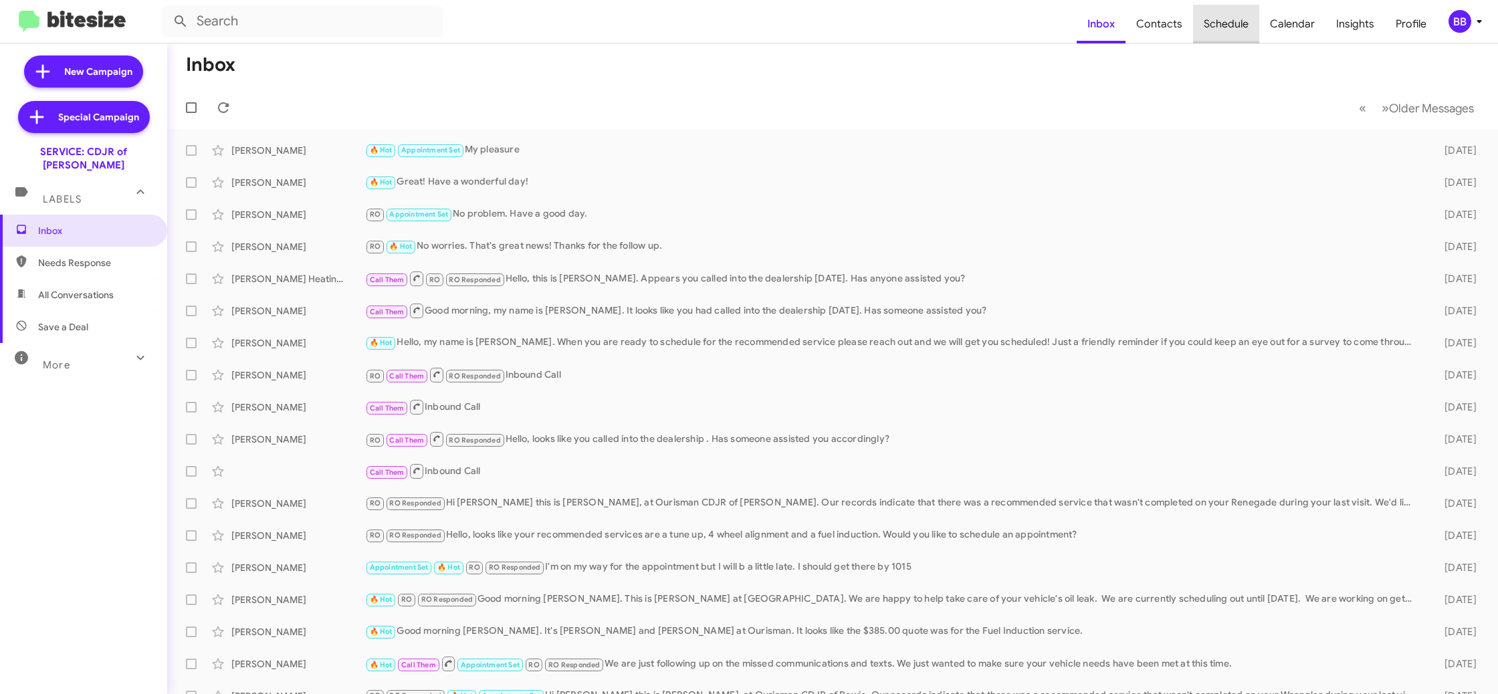
click at [1215, 28] on span "Schedule" at bounding box center [1226, 24] width 66 height 39
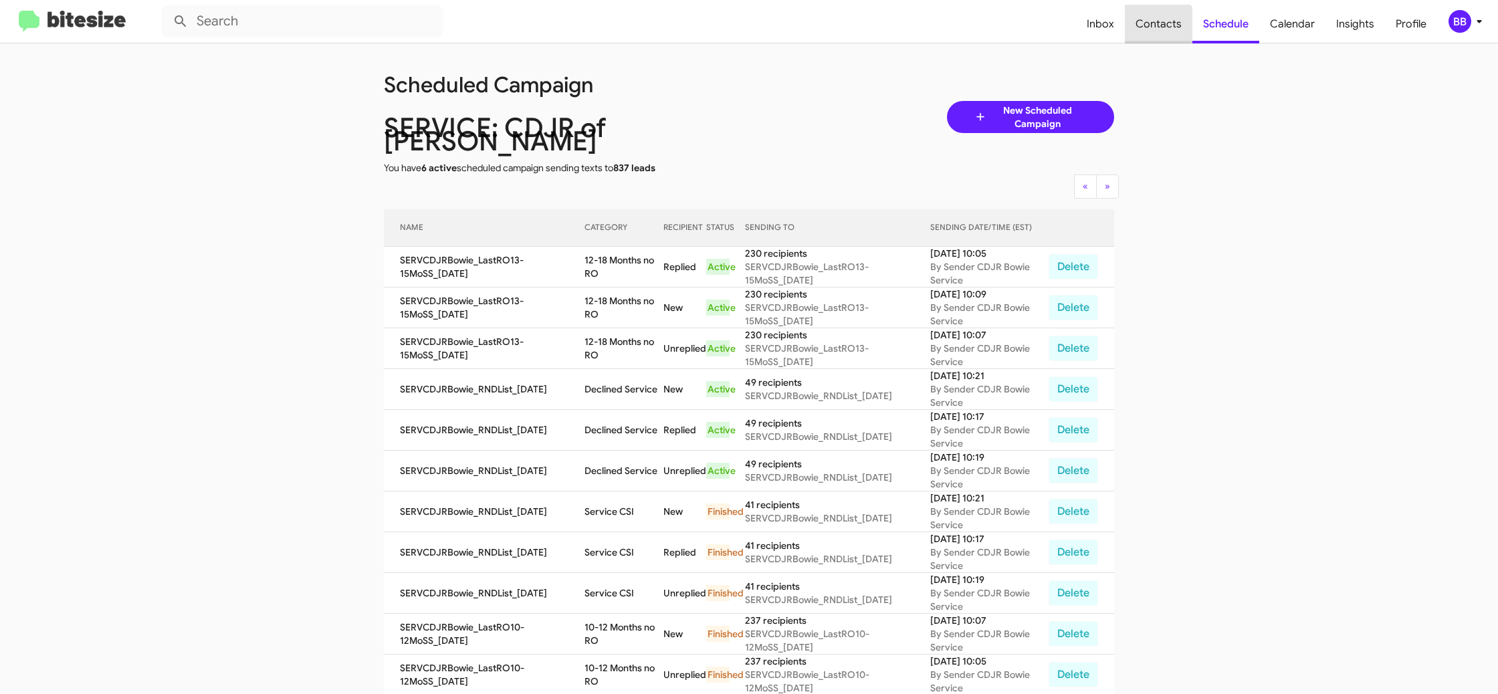
click at [1160, 31] on span "Contacts" at bounding box center [1159, 24] width 68 height 39
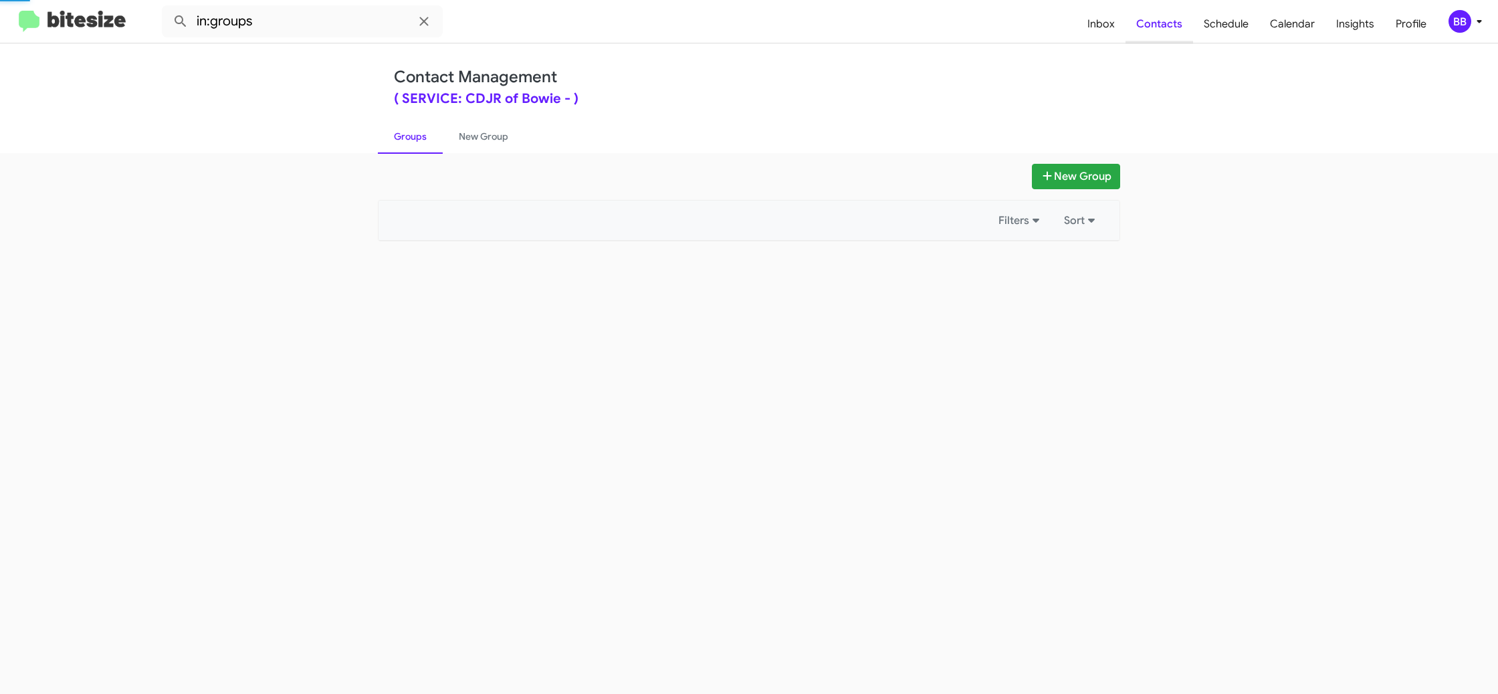
click at [1160, 32] on span "Contacts" at bounding box center [1160, 24] width 68 height 39
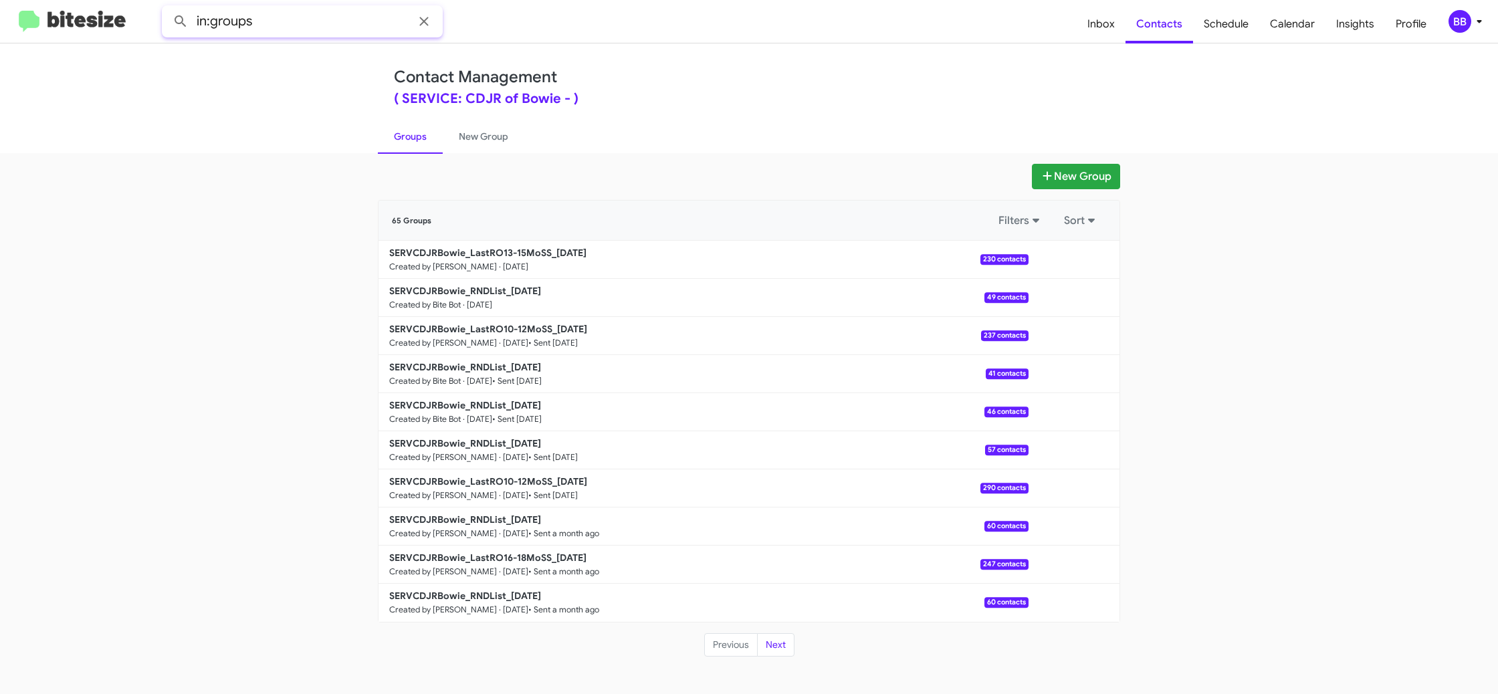
click at [330, 20] on input "in:groups" at bounding box center [302, 21] width 281 height 32
type input "in:groups rnd"
click at [167, 8] on button at bounding box center [180, 21] width 27 height 27
